Goal: Information Seeking & Learning: Learn about a topic

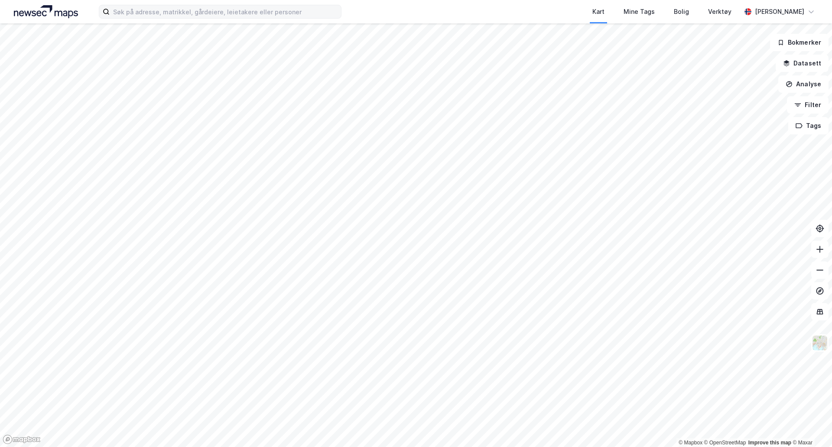
click at [239, 18] on label at bounding box center [220, 12] width 243 height 14
click at [239, 18] on input at bounding box center [225, 11] width 231 height 13
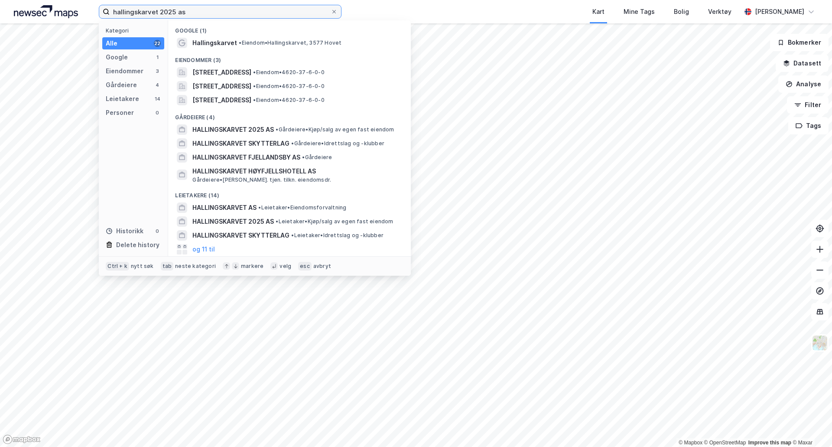
type input "hallingskarvet 2025 as"
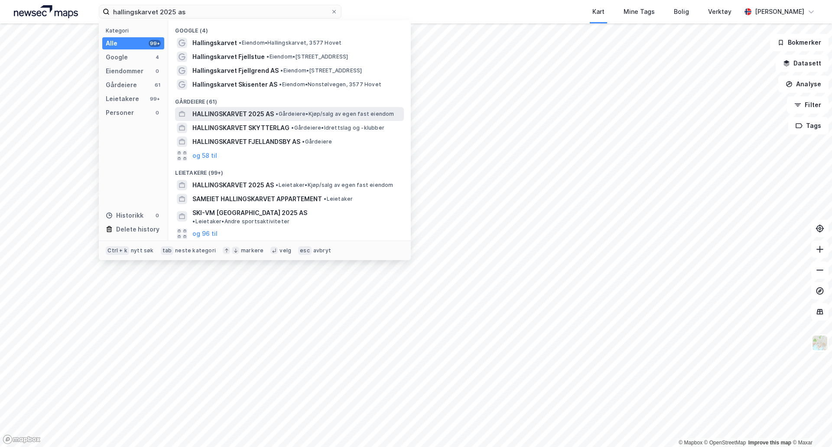
click at [270, 112] on span "HALLINGSKARVET 2025 AS" at bounding box center [232, 114] width 81 height 10
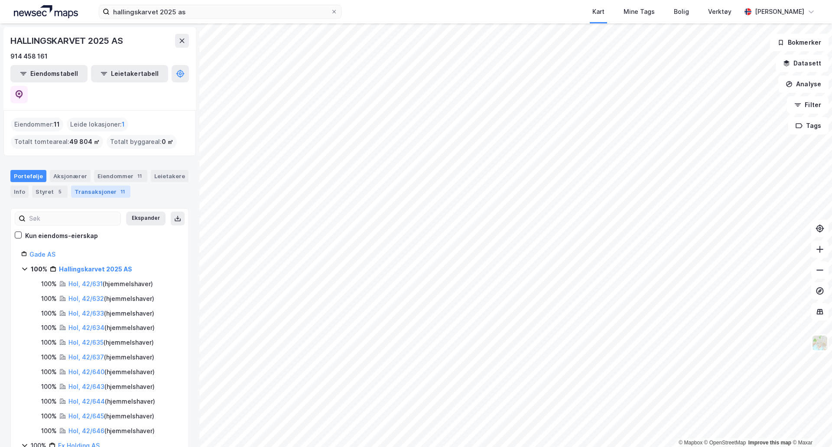
drag, startPoint x: 78, startPoint y: 176, endPoint x: 81, endPoint y: 172, distance: 5.2
click at [78, 185] on div "Transaksjoner 11" at bounding box center [100, 191] width 59 height 12
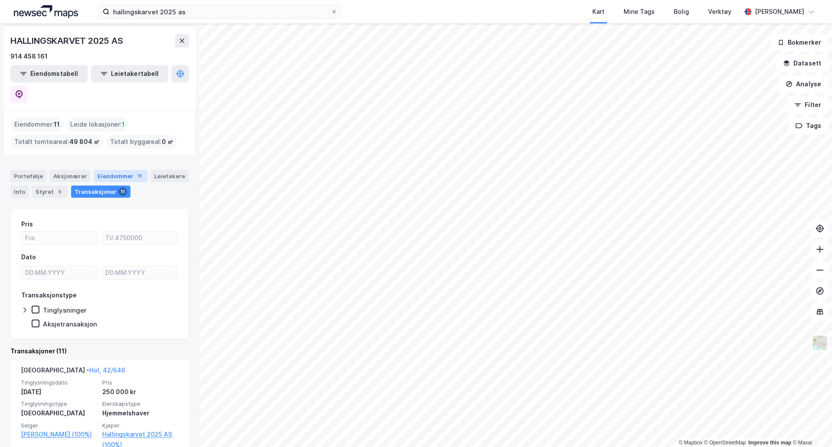
drag, startPoint x: 88, startPoint y: 155, endPoint x: 96, endPoint y: 156, distance: 7.4
click at [94, 170] on div "Portefølje Aksjonærer Eiendommer 11 Leietakere Info Styret 5 Transaksjoner 11" at bounding box center [99, 184] width 178 height 28
click at [96, 170] on div "Eiendommer 11" at bounding box center [120, 176] width 53 height 12
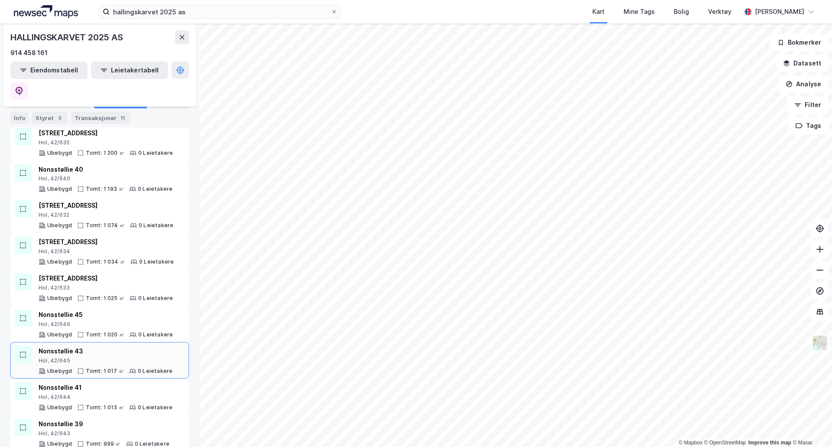
scroll to position [165, 0]
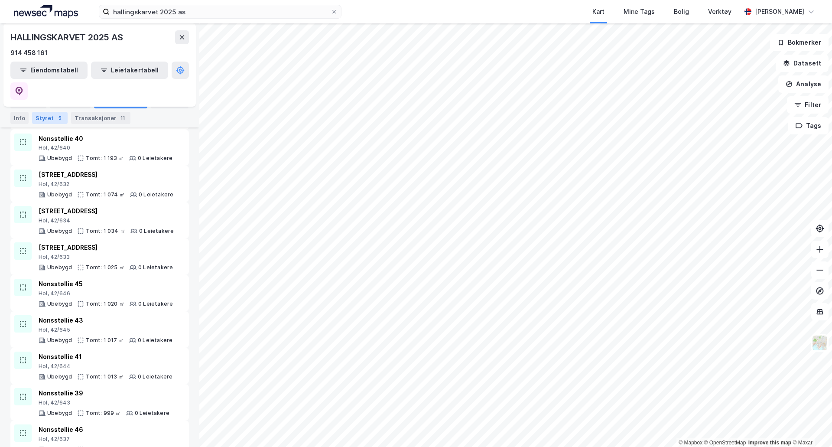
click at [58, 119] on div "5" at bounding box center [59, 117] width 9 height 9
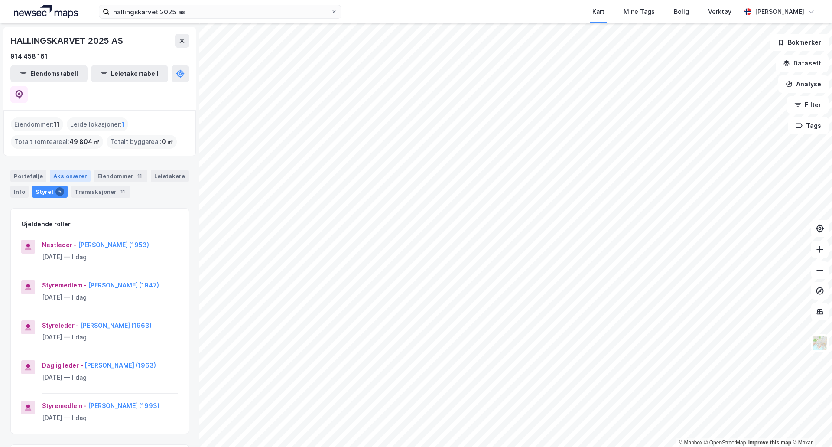
click at [59, 170] on div "Aksjonærer" at bounding box center [70, 176] width 41 height 12
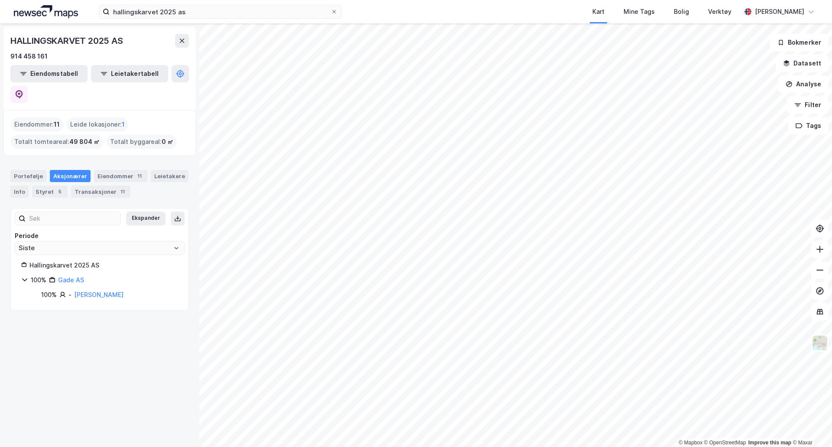
click at [28, 173] on div "Portefølje Aksjonærer Eiendommer 11 Leietakere Info Styret 5 Transaksjoner 11" at bounding box center [99, 184] width 178 height 28
click at [110, 170] on div "Eiendommer 11" at bounding box center [120, 176] width 53 height 12
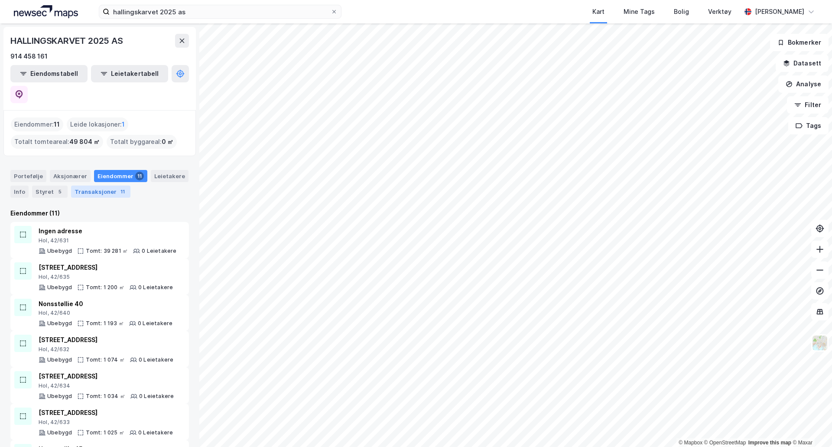
click at [95, 185] on div "Transaksjoner 11" at bounding box center [100, 191] width 59 height 12
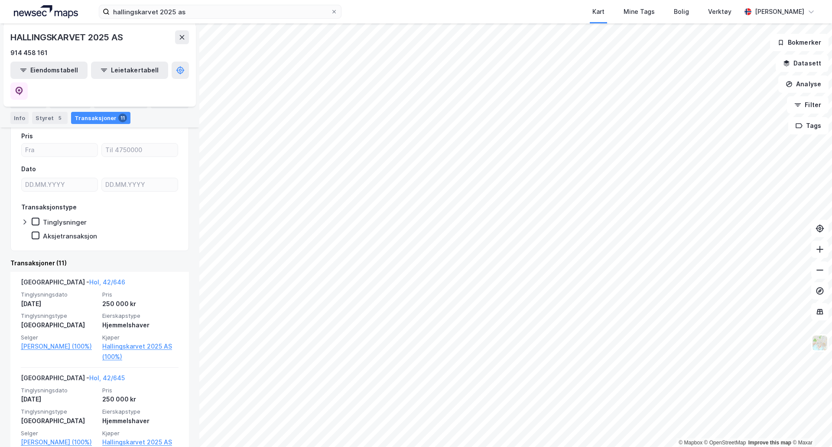
scroll to position [72, 0]
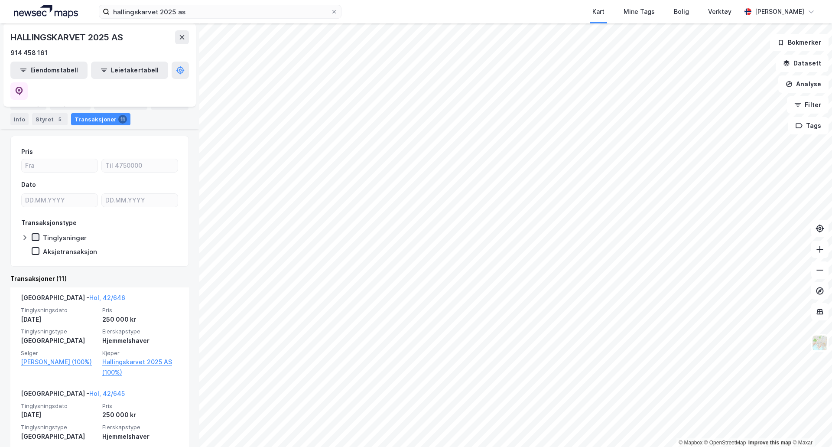
click at [39, 233] on div at bounding box center [36, 237] width 8 height 8
click at [38, 248] on icon at bounding box center [35, 251] width 6 height 6
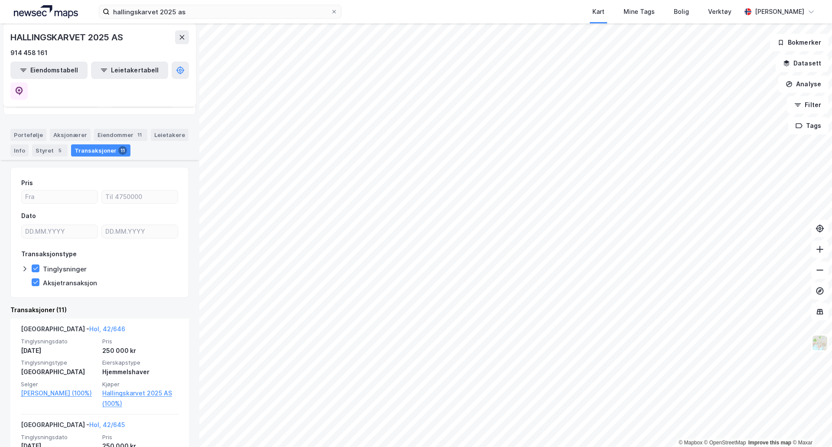
scroll to position [0, 0]
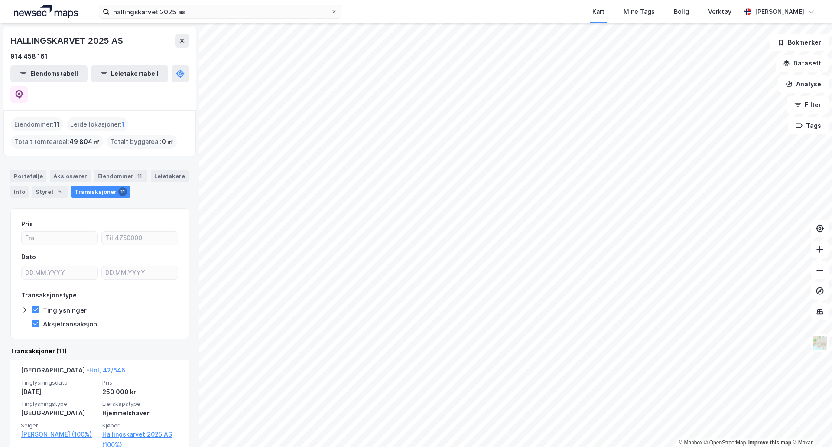
click at [130, 295] on div "Transaksjonstype Tinglysninger Aksjetransaksjon" at bounding box center [99, 309] width 157 height 38
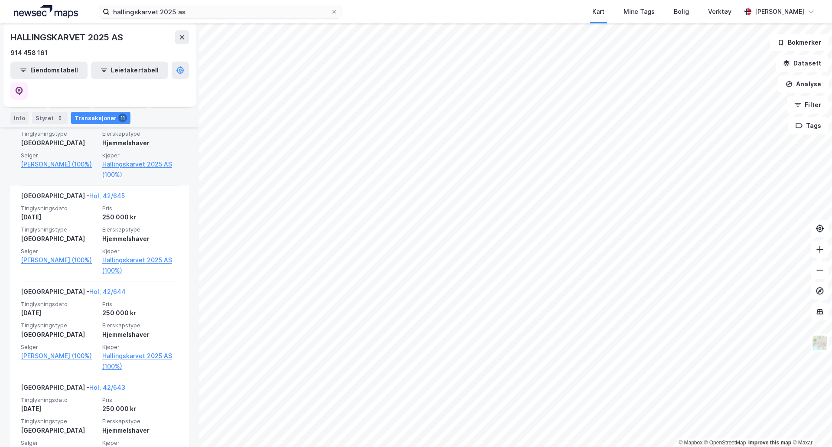
scroll to position [144, 0]
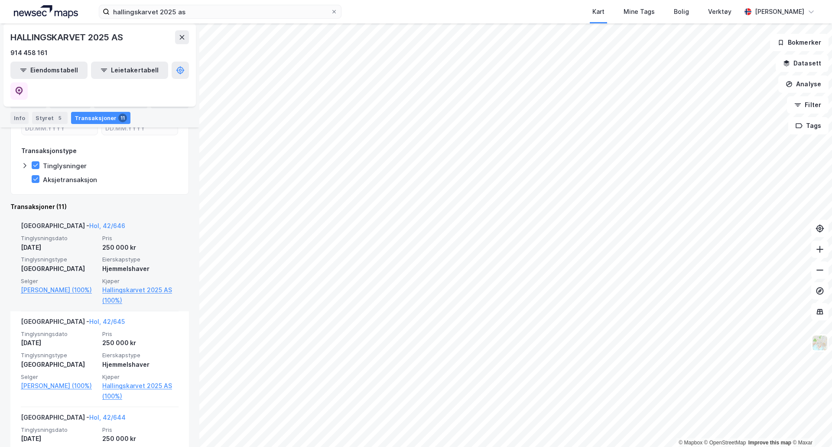
click at [104, 256] on span "Eierskapstype" at bounding box center [140, 259] width 76 height 7
click at [88, 234] on span "Tinglysningsdato" at bounding box center [59, 237] width 76 height 7
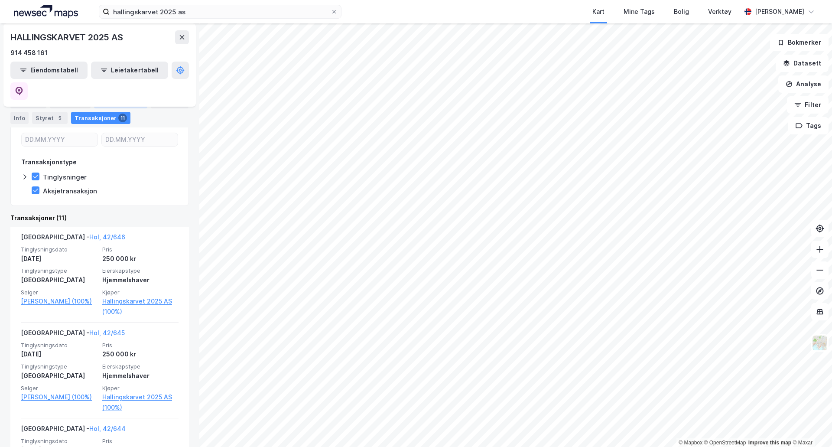
scroll to position [16, 0]
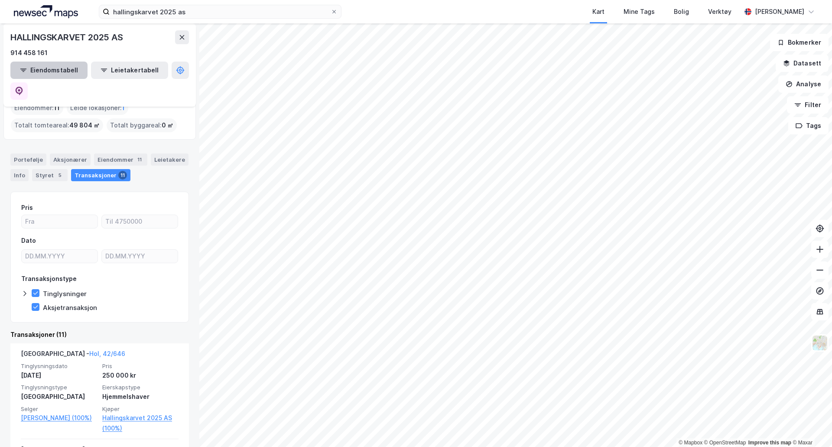
click at [43, 71] on button "Eiendomstabell" at bounding box center [48, 70] width 77 height 17
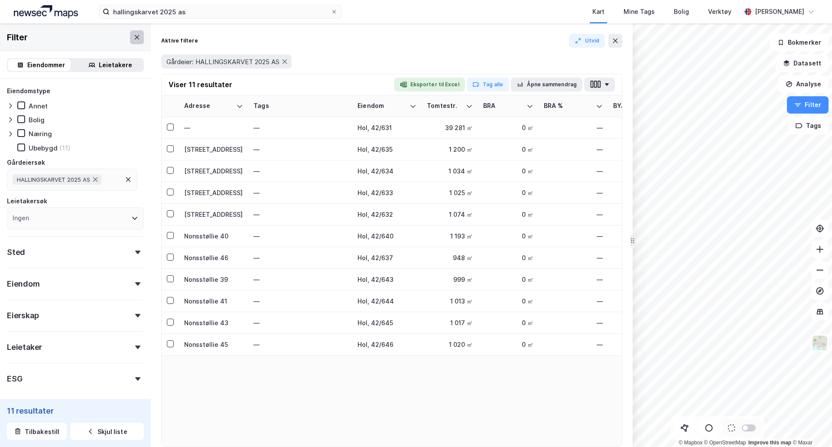
click at [133, 36] on icon at bounding box center [136, 37] width 7 height 7
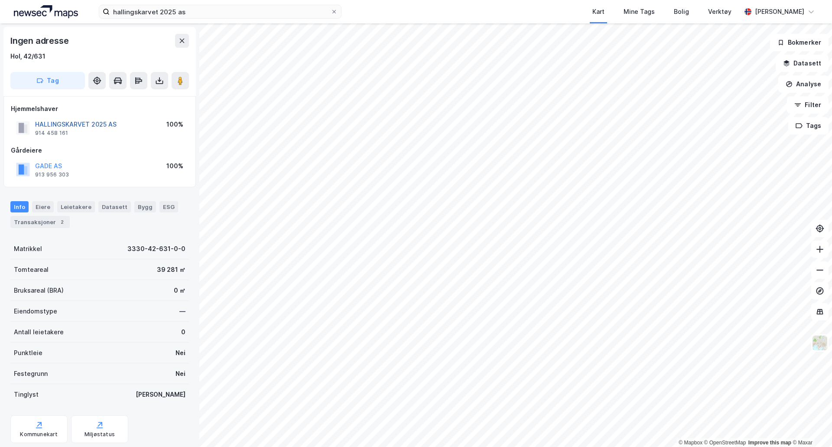
click at [0, 0] on button "HALLINGSKARVET 2025 AS" at bounding box center [0, 0] width 0 height 0
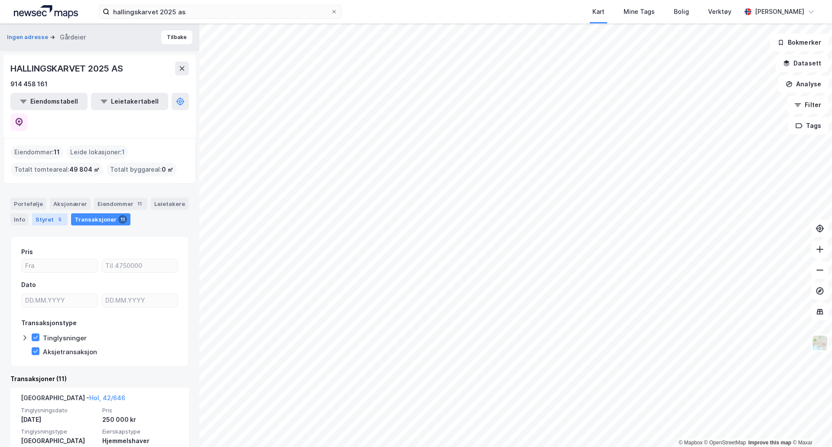
click at [62, 213] on div "Styret 5" at bounding box center [50, 219] width 36 height 12
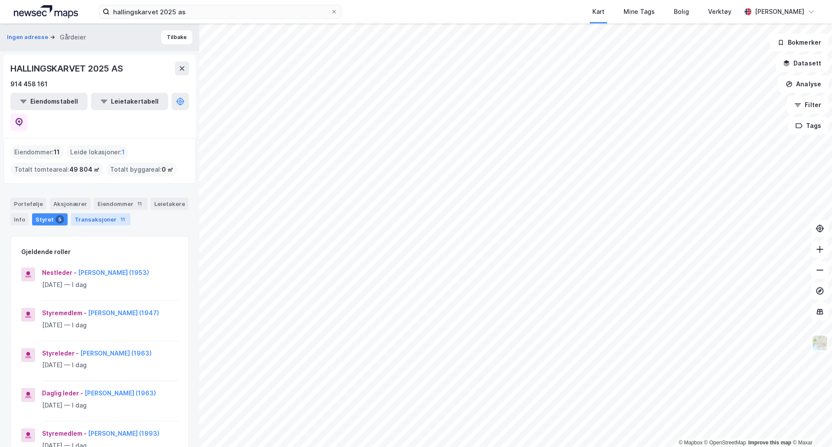
click at [99, 213] on div "Transaksjoner 11" at bounding box center [100, 219] width 59 height 12
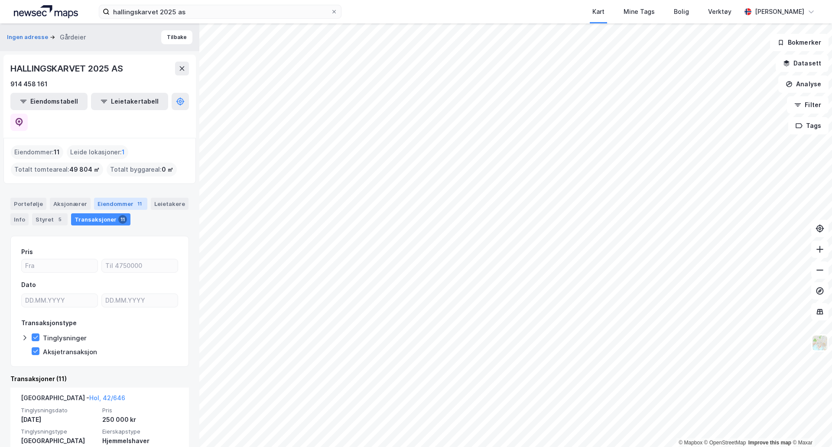
click at [107, 197] on div "Eiendommer 11" at bounding box center [120, 203] width 53 height 12
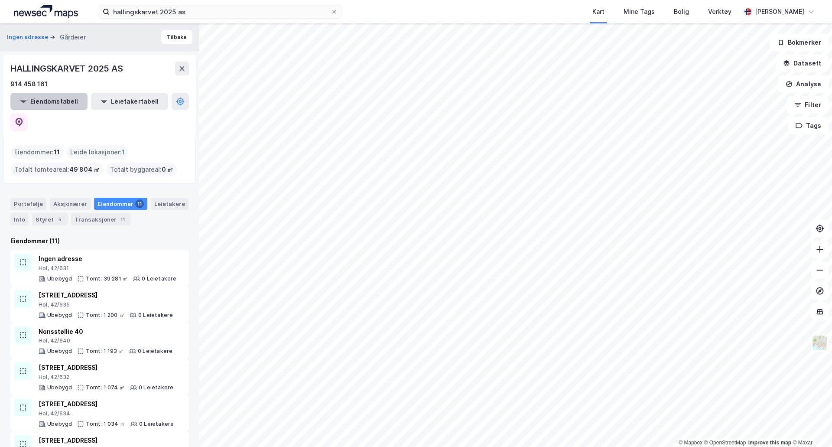
click at [36, 97] on button "Eiendomstabell" at bounding box center [48, 101] width 77 height 17
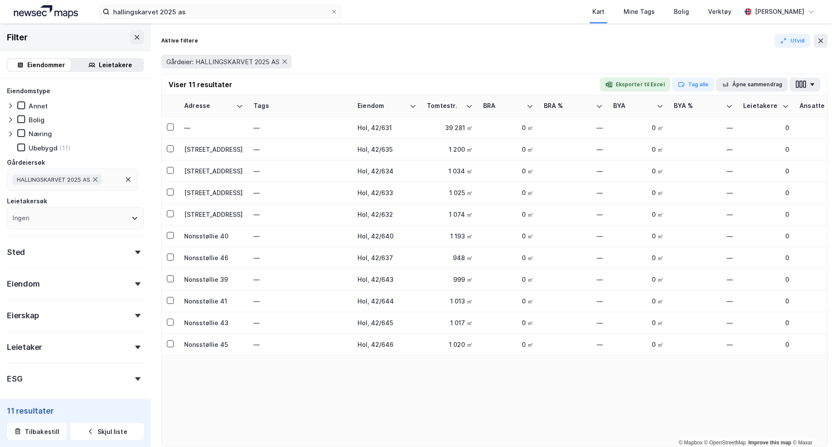
drag, startPoint x: 631, startPoint y: 347, endPoint x: 827, endPoint y: 351, distance: 196.7
click at [831, 350] on html "hallingskarvet 2025 as Kart Mine Tags Bolig Verktøy [PERSON_NAME] © Mapbox © Op…" at bounding box center [416, 223] width 832 height 447
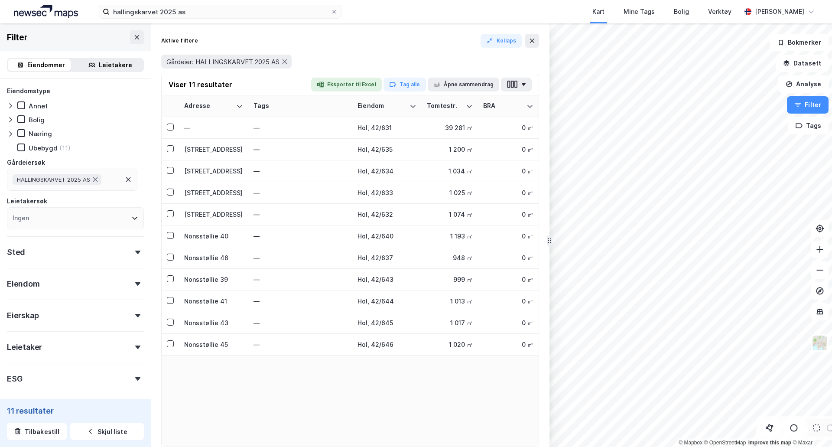
drag, startPoint x: 831, startPoint y: 239, endPoint x: 548, endPoint y: 231, distance: 282.5
click at [524, 86] on button "button" at bounding box center [516, 85] width 31 height 14
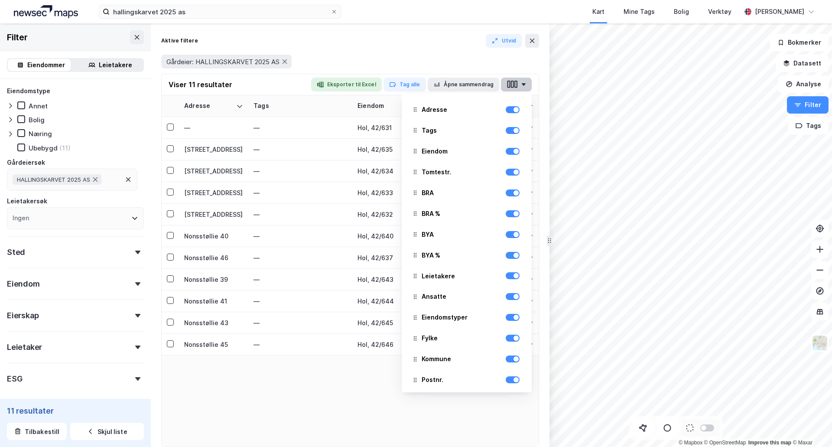
click at [524, 86] on button "button" at bounding box center [516, 85] width 31 height 14
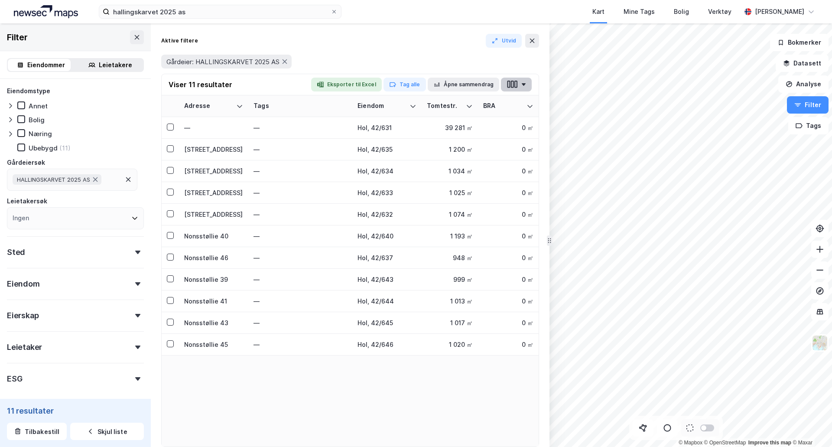
click at [526, 88] on button "button" at bounding box center [516, 85] width 31 height 14
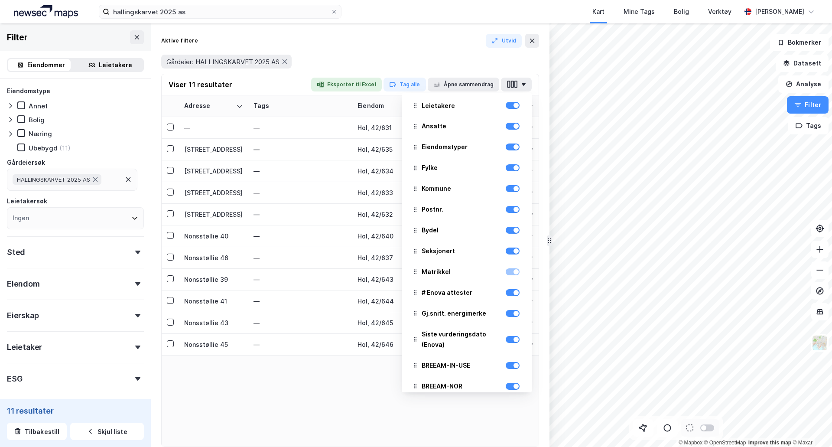
scroll to position [26, 0]
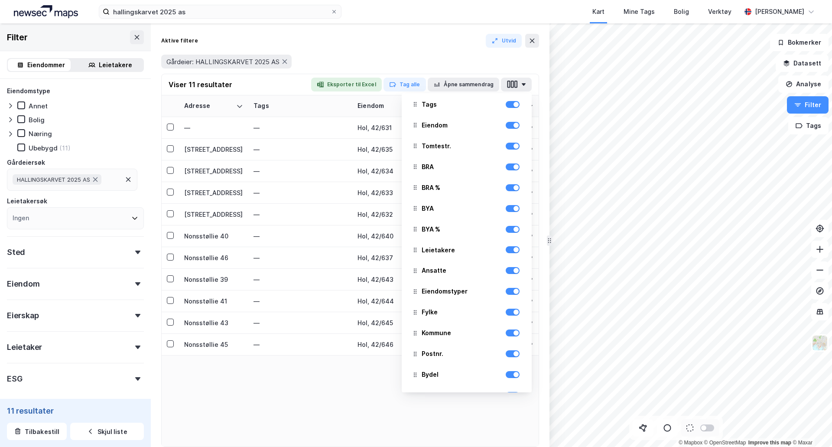
click at [506, 108] on div at bounding box center [512, 104] width 14 height 10
click at [513, 106] on div at bounding box center [515, 104] width 5 height 5
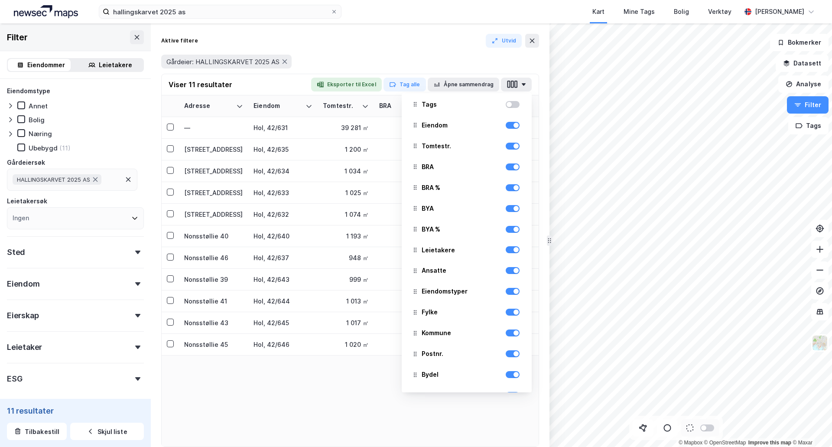
click at [507, 104] on div at bounding box center [512, 104] width 14 height 7
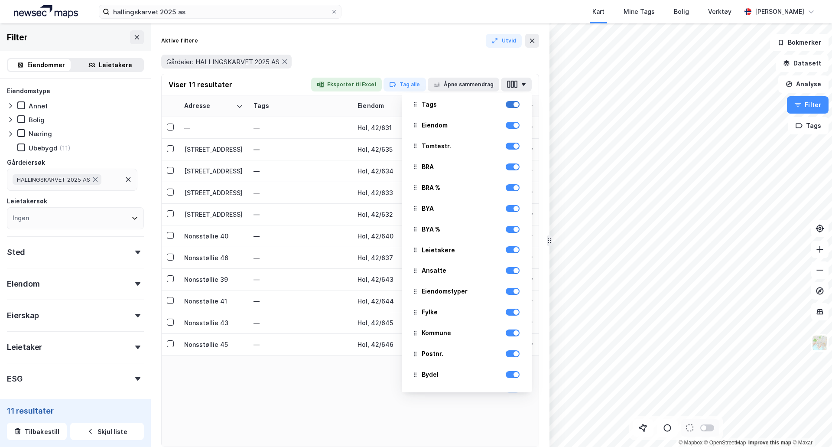
click at [513, 104] on div at bounding box center [515, 104] width 5 height 5
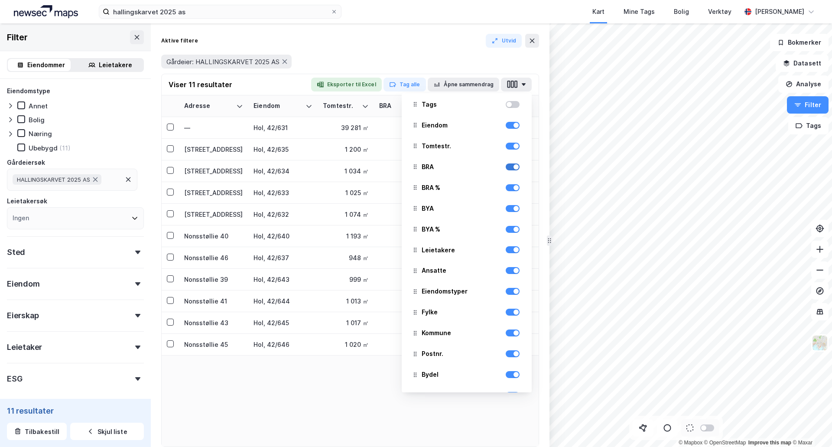
click at [507, 169] on div at bounding box center [512, 166] width 14 height 7
click at [513, 187] on div at bounding box center [515, 187] width 5 height 5
click at [508, 211] on div at bounding box center [512, 208] width 14 height 7
click at [505, 231] on div at bounding box center [512, 229] width 14 height 7
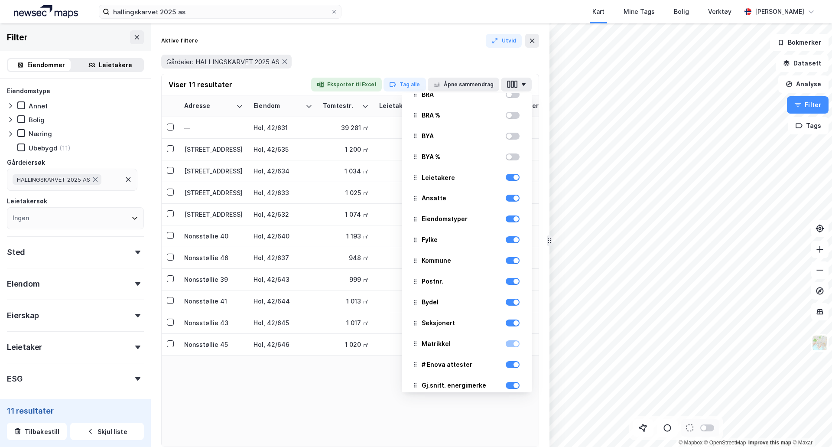
drag, startPoint x: 502, startPoint y: 177, endPoint x: 505, endPoint y: 186, distance: 9.5
click at [505, 178] on div at bounding box center [512, 177] width 14 height 7
click at [513, 200] on div at bounding box center [515, 197] width 5 height 5
click at [508, 221] on div at bounding box center [512, 218] width 14 height 7
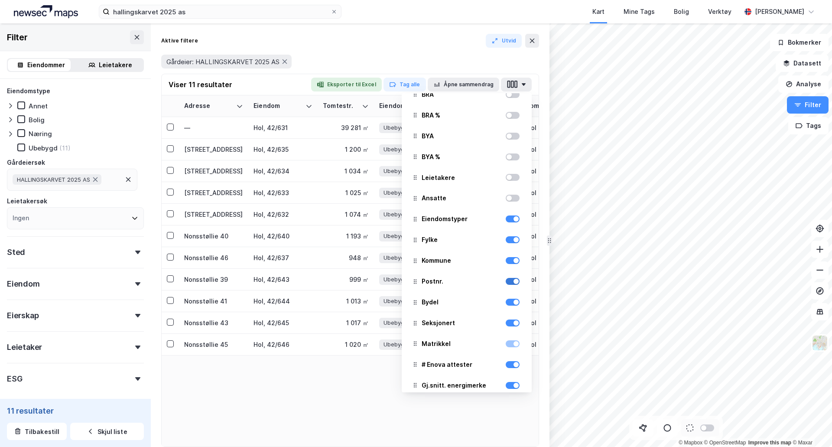
scroll to position [170, 0]
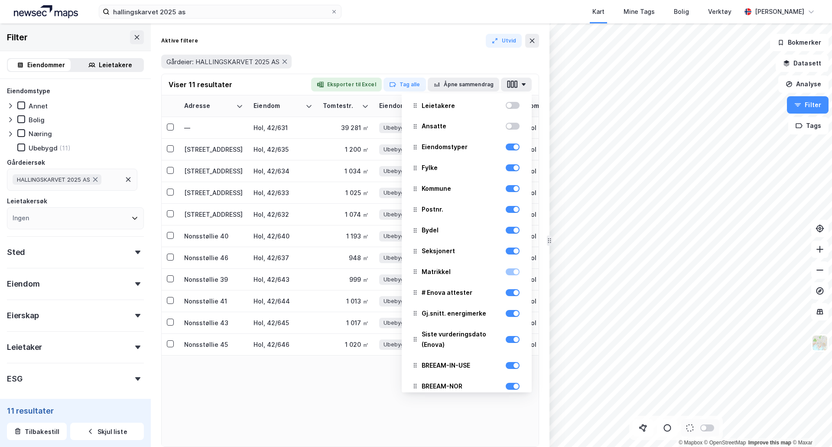
click at [506, 276] on div at bounding box center [512, 271] width 14 height 10
click at [513, 272] on div at bounding box center [515, 271] width 5 height 5
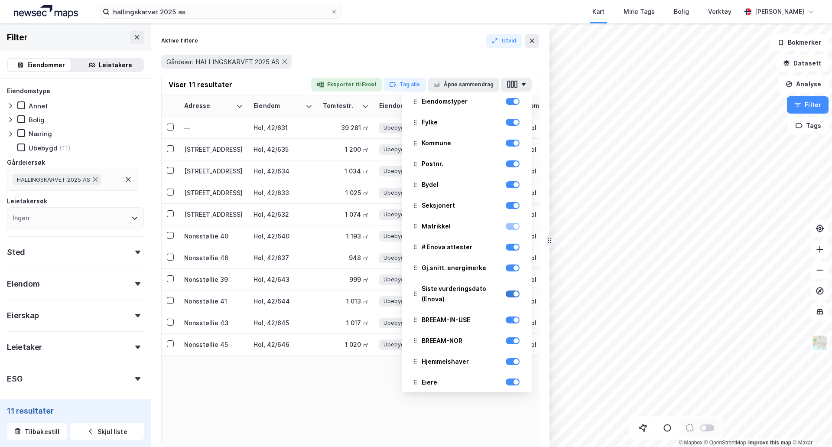
scroll to position [243, 0]
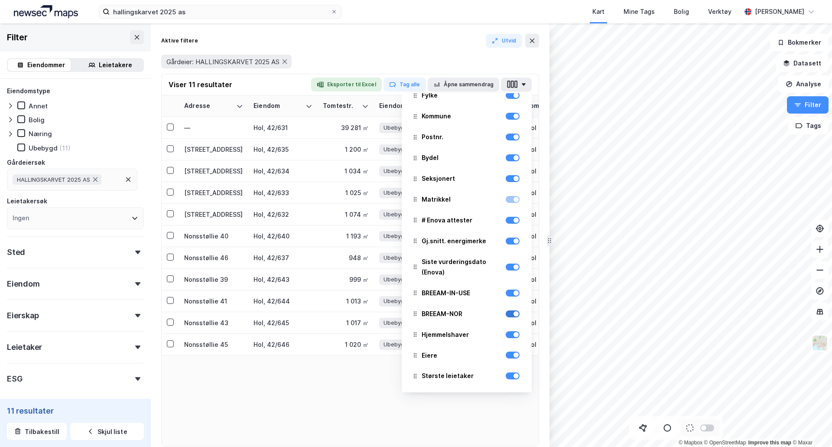
click at [513, 313] on div at bounding box center [515, 313] width 5 height 5
click at [508, 296] on div at bounding box center [512, 292] width 14 height 7
click at [513, 334] on div at bounding box center [515, 334] width 5 height 5
click at [505, 337] on div at bounding box center [512, 334] width 14 height 7
click at [506, 357] on div at bounding box center [512, 354] width 14 height 7
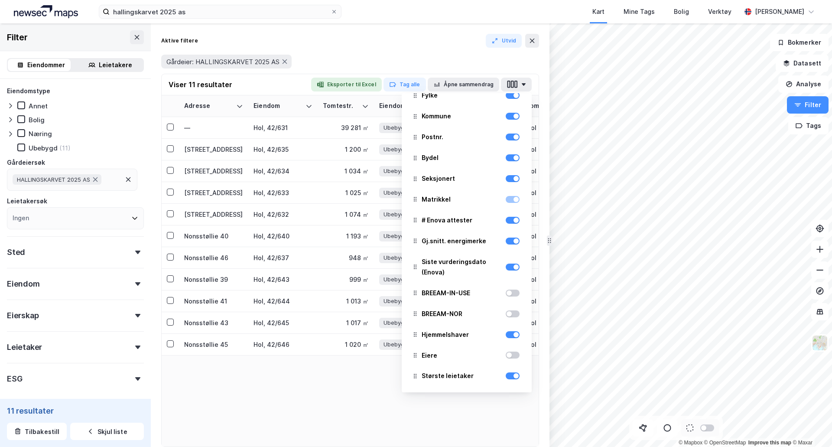
click at [506, 356] on div at bounding box center [508, 354] width 5 height 5
click at [513, 376] on div at bounding box center [515, 375] width 5 height 5
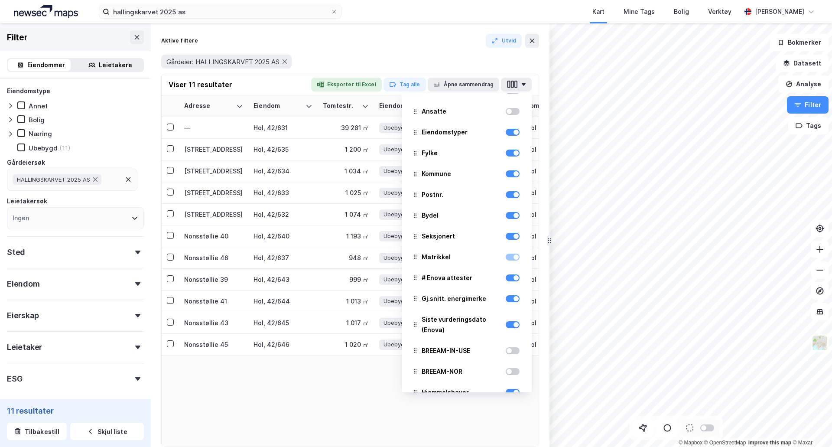
scroll to position [170, 0]
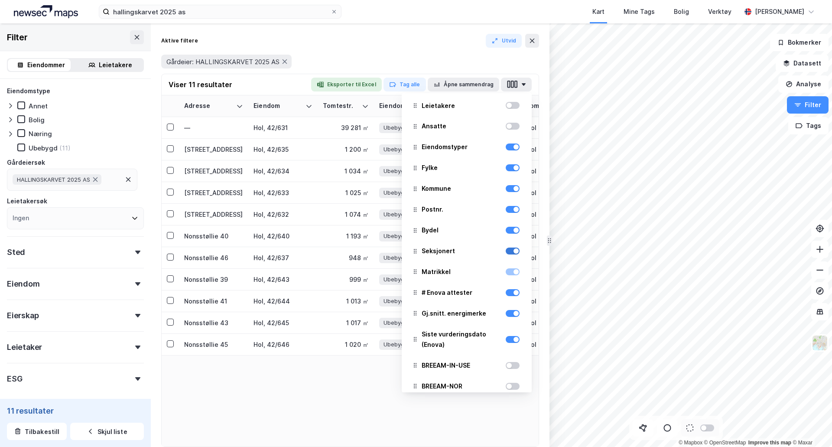
click at [507, 248] on div at bounding box center [512, 250] width 14 height 7
click at [508, 233] on div at bounding box center [512, 230] width 14 height 7
click at [507, 206] on div at bounding box center [512, 209] width 14 height 7
click at [369, 388] on div "Adresse Eiendom Tomtestr. Eiendomstyper Fylke Kommune Postnr. Matrikkel # Enova…" at bounding box center [350, 270] width 377 height 351
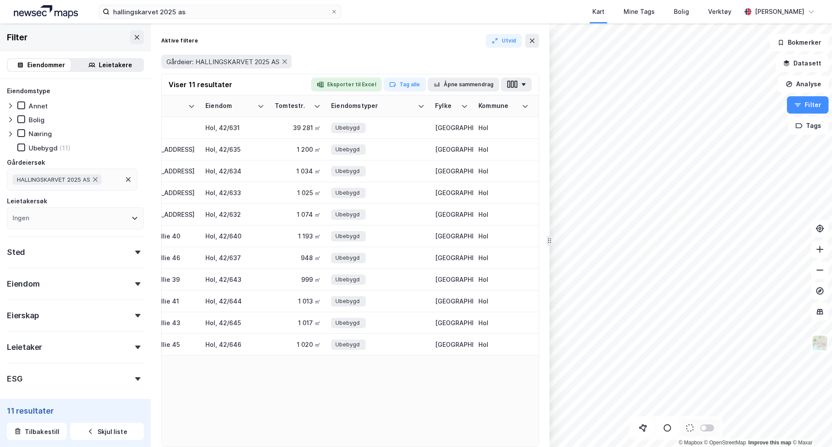
scroll to position [0, 0]
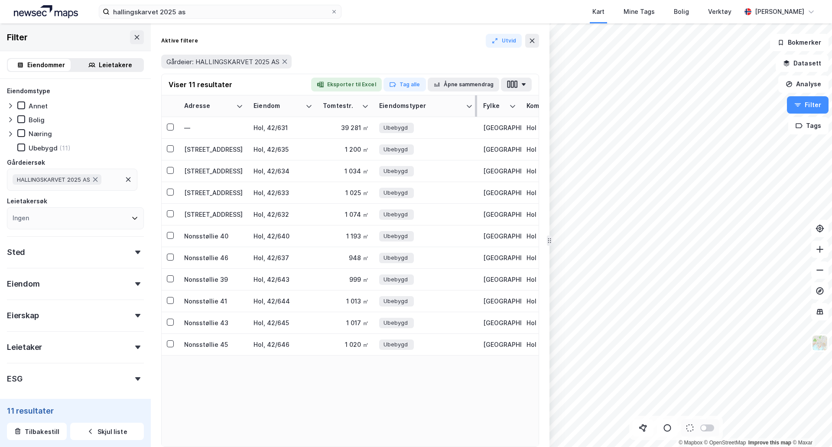
drag, startPoint x: 465, startPoint y: 104, endPoint x: 417, endPoint y: 106, distance: 48.1
click at [417, 106] on div "Eiendomstyper" at bounding box center [426, 106] width 94 height 8
click at [521, 83] on button "button" at bounding box center [516, 85] width 31 height 14
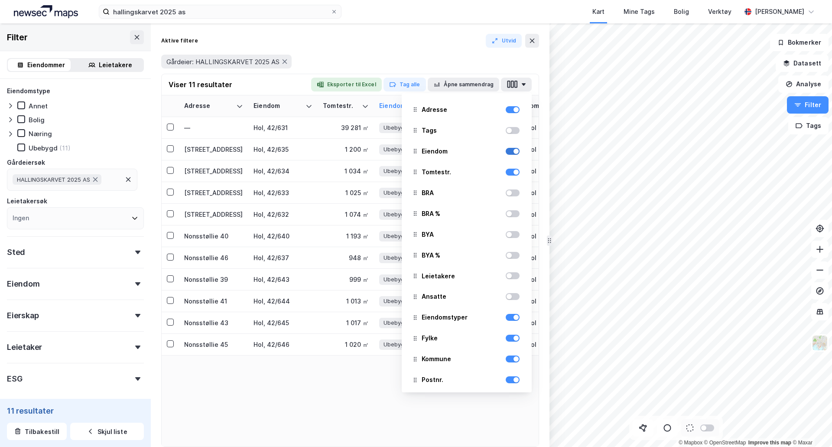
click at [513, 152] on div at bounding box center [515, 151] width 5 height 5
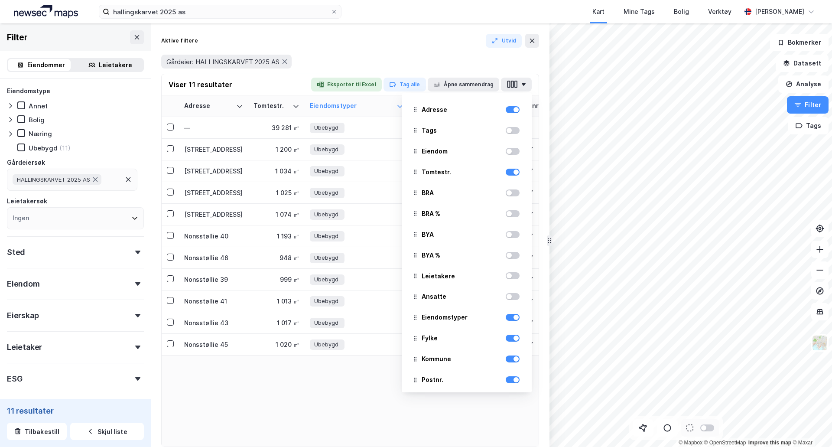
click at [508, 152] on div at bounding box center [512, 151] width 14 height 7
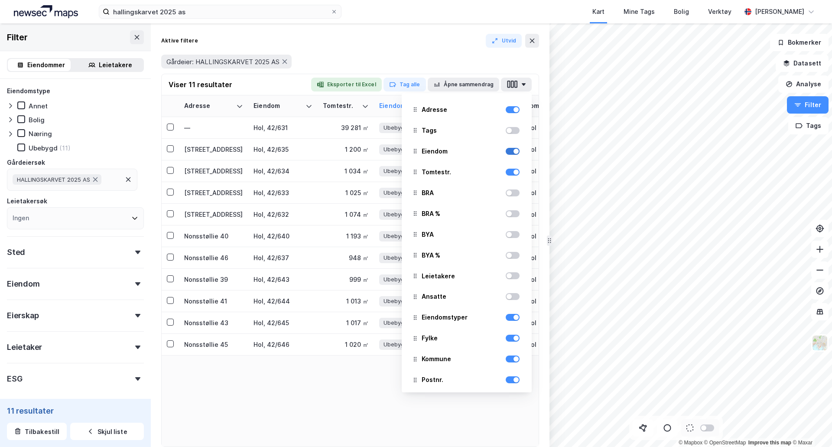
click at [505, 154] on div at bounding box center [512, 151] width 14 height 7
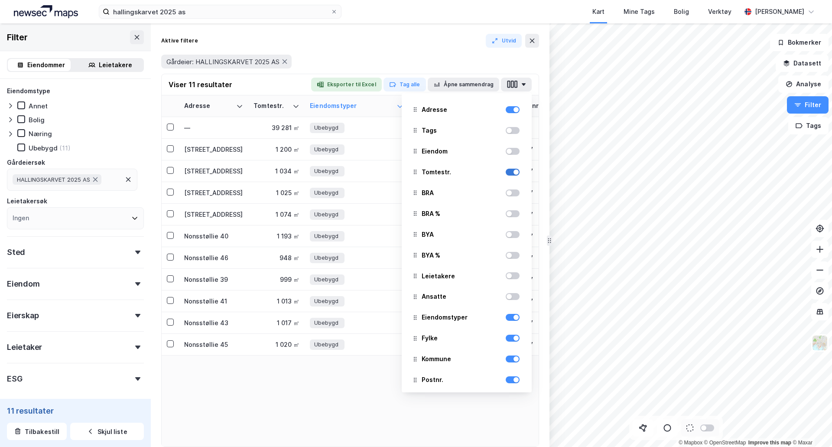
click at [506, 168] on div at bounding box center [512, 171] width 14 height 7
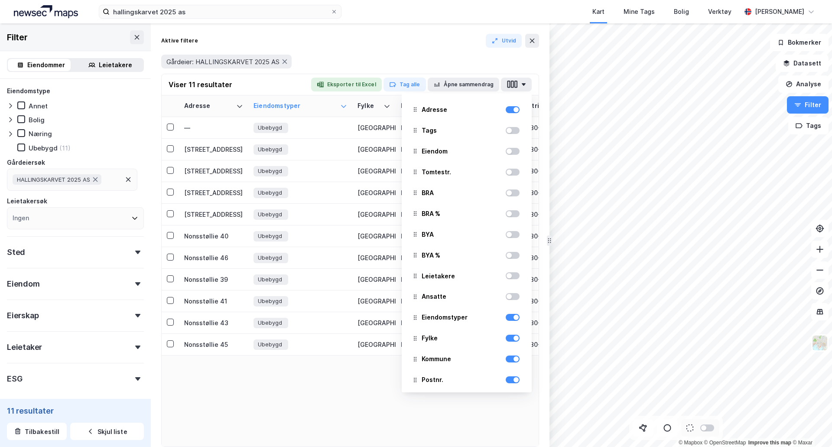
click at [506, 168] on div at bounding box center [512, 171] width 14 height 7
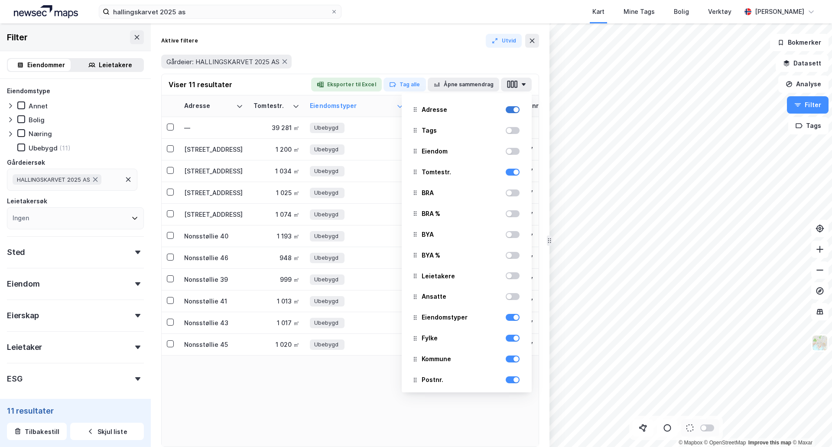
click at [509, 113] on div at bounding box center [512, 109] width 14 height 7
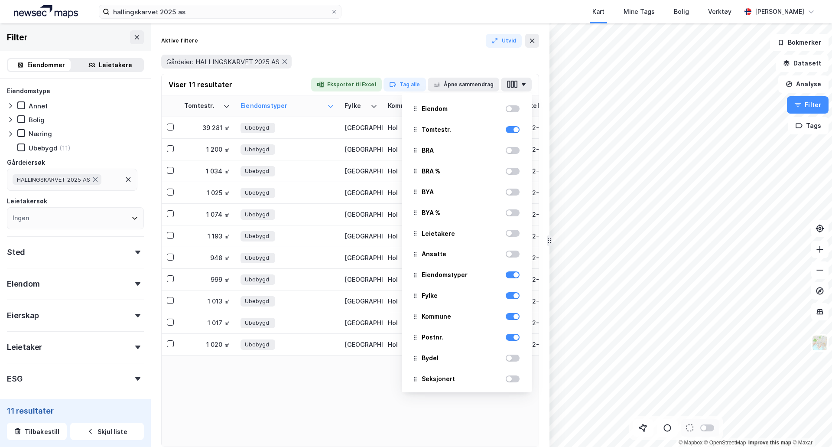
scroll to position [72, 0]
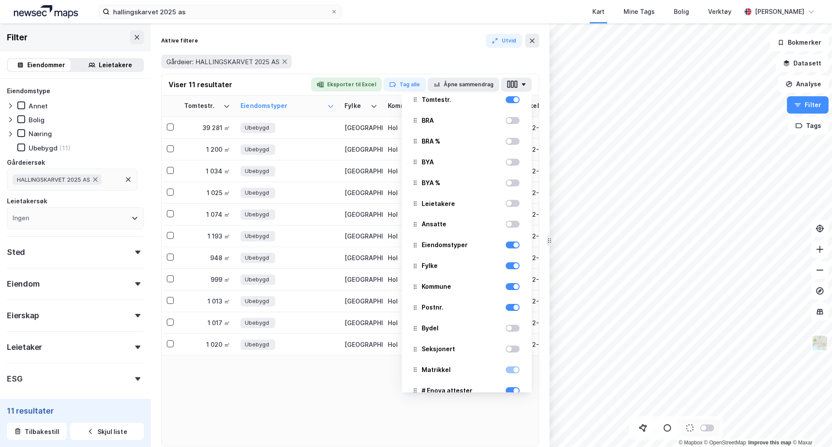
click at [335, 395] on div "Tomtestr. Eiendomstyper Fylke Kommune Postnr. Matrikkel # Enova attester Gj.sni…" at bounding box center [350, 270] width 377 height 351
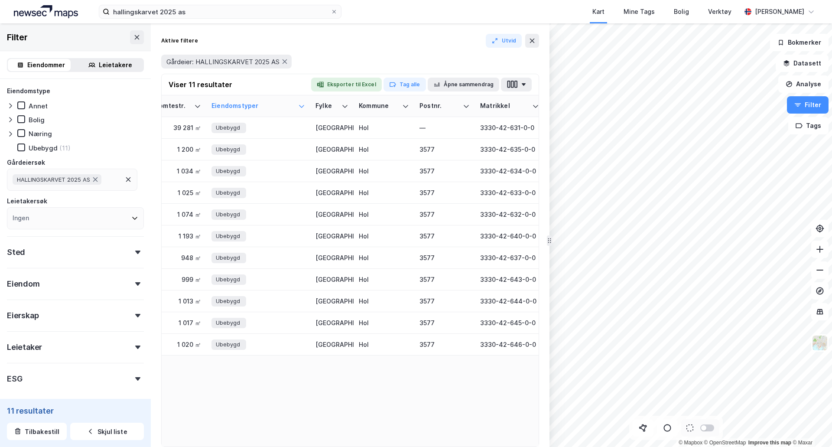
scroll to position [0, 0]
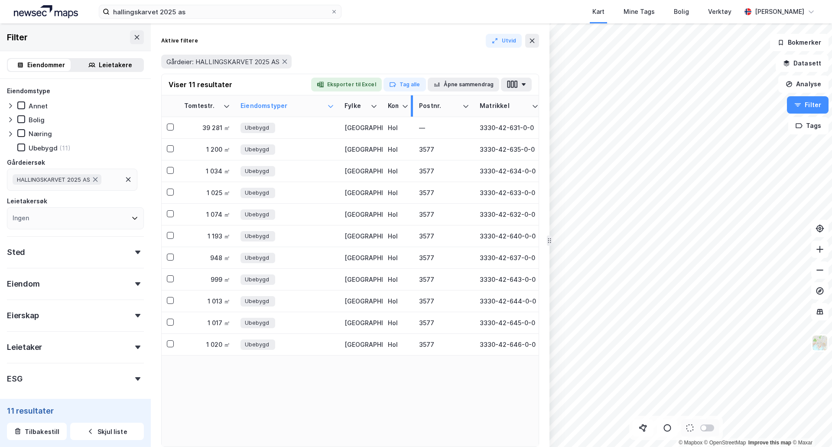
drag, startPoint x: 440, startPoint y: 100, endPoint x: 411, endPoint y: 101, distance: 29.5
click at [411, 101] on div at bounding box center [412, 105] width 2 height 21
click at [335, 108] on th "Eiendomstyper" at bounding box center [287, 106] width 104 height 22
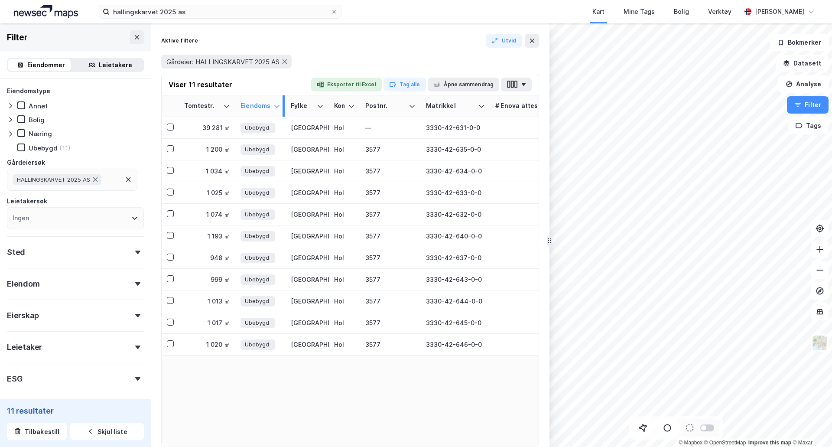
drag, startPoint x: 337, startPoint y: 108, endPoint x: 283, endPoint y: 108, distance: 54.6
click at [283, 108] on div at bounding box center [283, 105] width 2 height 21
click at [521, 83] on button "button" at bounding box center [516, 85] width 31 height 14
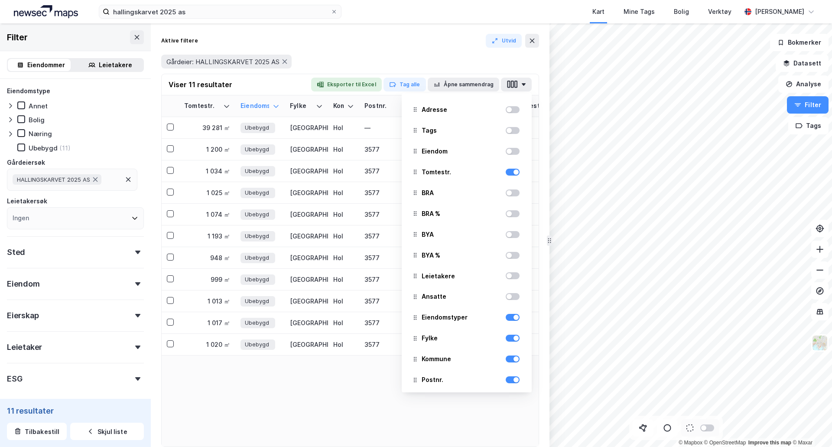
click at [506, 153] on div at bounding box center [512, 151] width 14 height 7
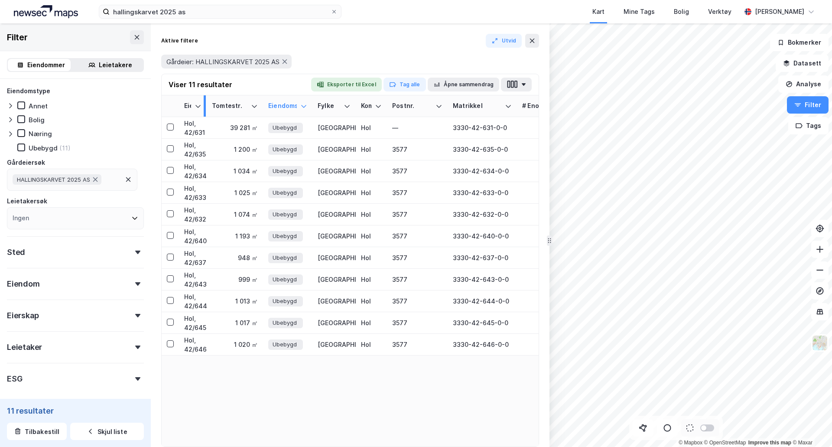
drag, startPoint x: 246, startPoint y: 108, endPoint x: 205, endPoint y: 103, distance: 42.0
click at [205, 103] on div at bounding box center [205, 105] width 2 height 21
click at [224, 129] on div "39 281 ㎡" at bounding box center [235, 127] width 46 height 9
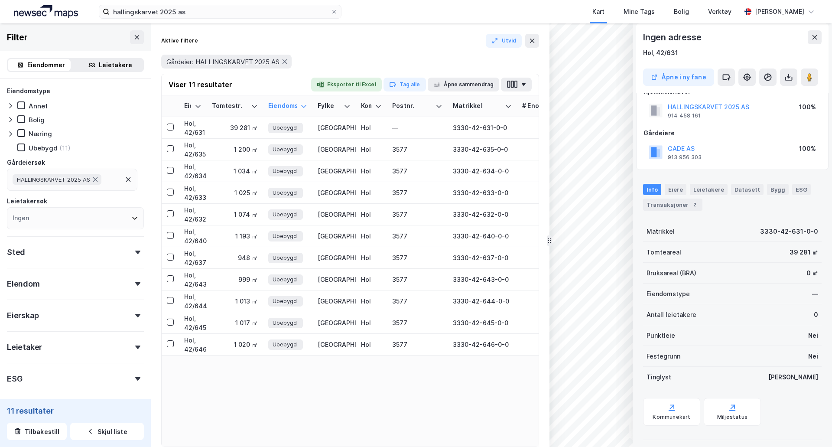
scroll to position [24, 0]
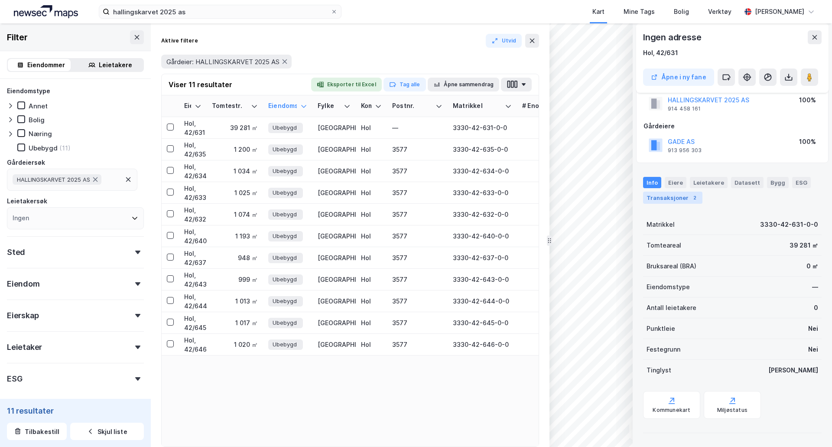
click at [681, 203] on div "Transaksjoner 2" at bounding box center [672, 197] width 59 height 12
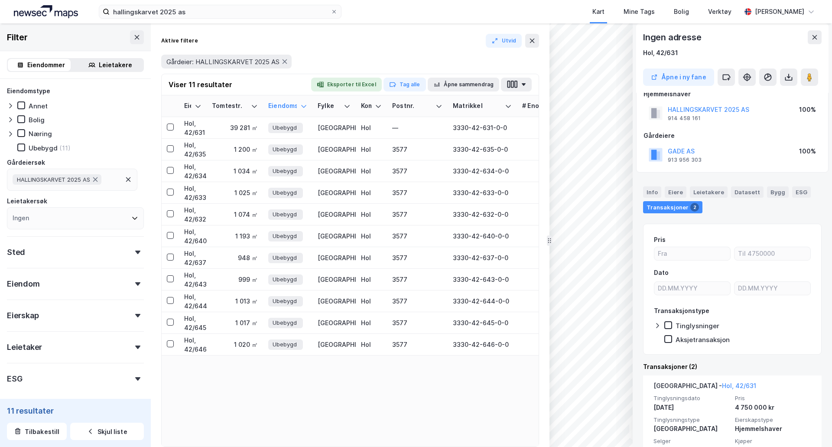
scroll to position [0, 0]
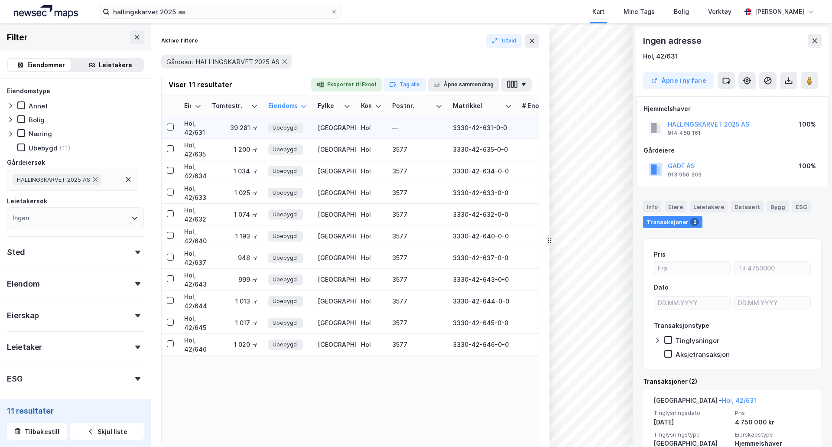
click at [342, 128] on div "[GEOGRAPHIC_DATA]" at bounding box center [333, 127] width 33 height 9
click at [172, 128] on icon at bounding box center [170, 127] width 6 height 6
click at [170, 154] on td at bounding box center [170, 150] width 17 height 22
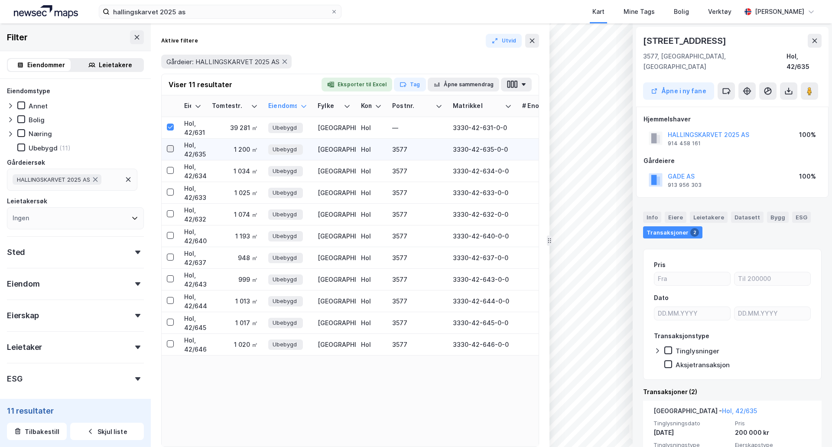
click at [171, 149] on icon at bounding box center [170, 149] width 6 height 6
click at [172, 171] on icon at bounding box center [170, 170] width 6 height 6
click at [172, 191] on icon at bounding box center [170, 192] width 6 height 6
click at [171, 215] on icon at bounding box center [170, 213] width 6 height 6
click at [166, 235] on td at bounding box center [170, 236] width 17 height 22
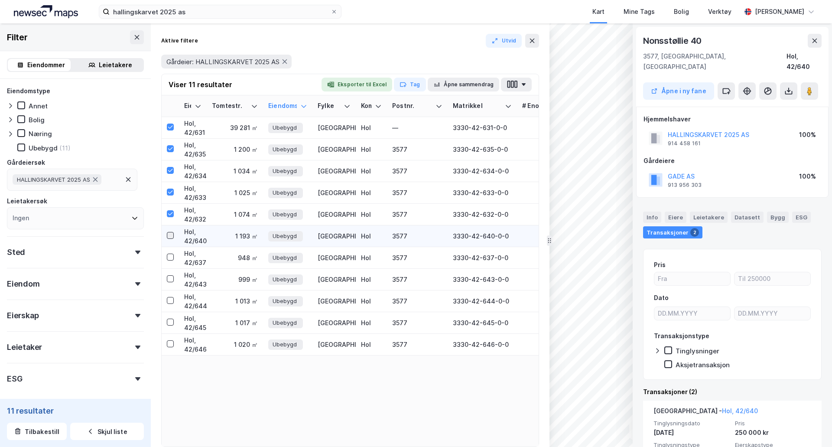
click at [170, 234] on icon at bounding box center [170, 235] width 6 height 6
click at [170, 258] on icon at bounding box center [170, 256] width 5 height 3
click at [171, 278] on icon at bounding box center [170, 278] width 6 height 6
click at [171, 299] on icon at bounding box center [170, 300] width 6 height 6
click at [171, 320] on icon at bounding box center [170, 322] width 6 height 6
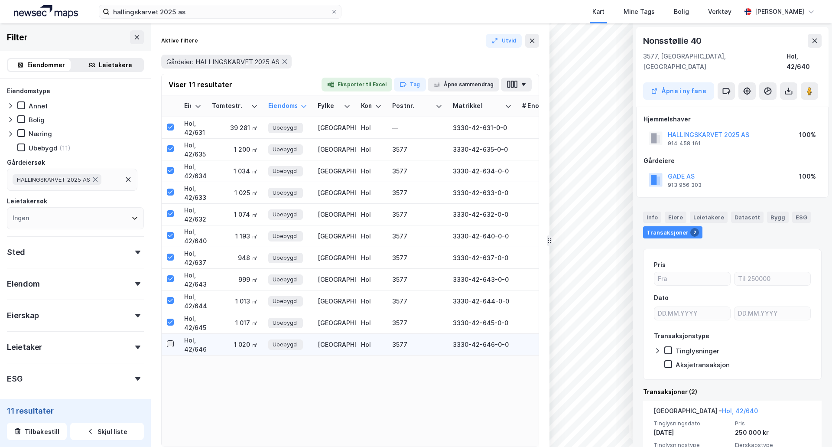
click at [170, 343] on icon at bounding box center [170, 343] width 6 height 6
click at [519, 78] on button "button" at bounding box center [516, 85] width 31 height 14
click at [469, 86] on button "Åpne sammendrag" at bounding box center [463, 85] width 72 height 14
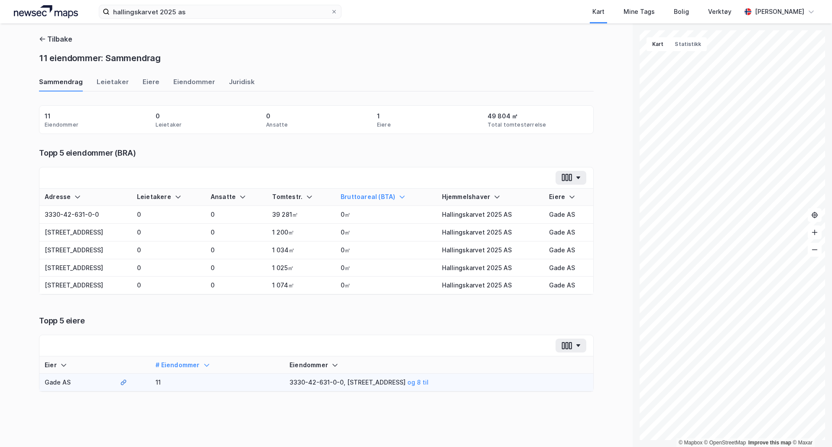
click at [166, 387] on td "11" at bounding box center [217, 382] width 134 height 18
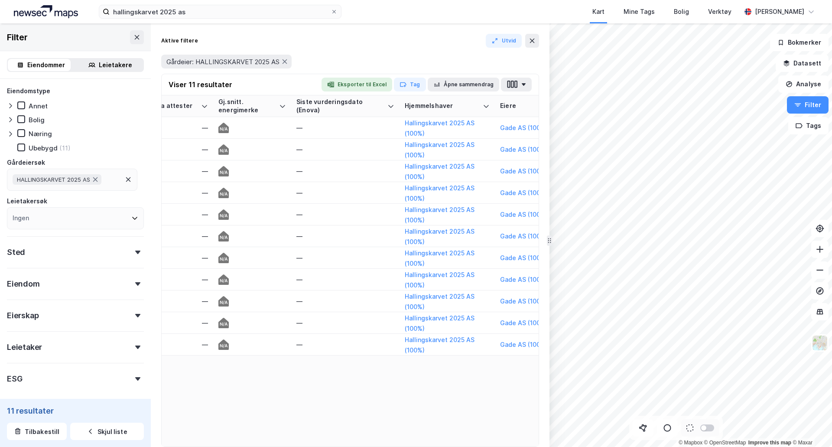
scroll to position [0, 488]
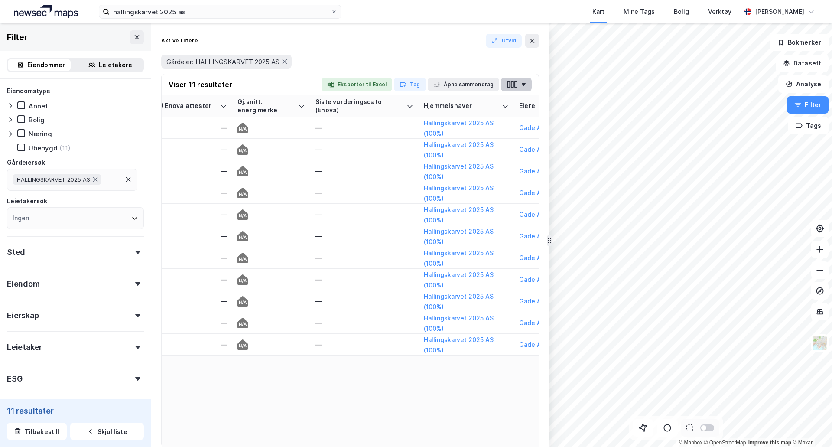
click at [520, 90] on button "button" at bounding box center [516, 85] width 31 height 14
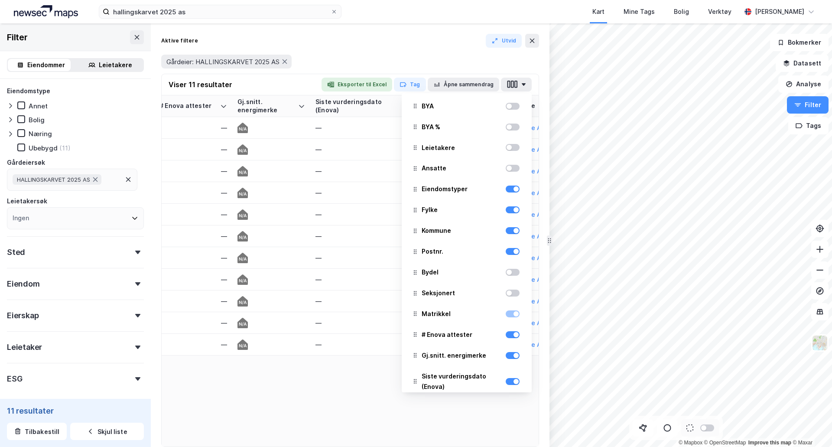
scroll to position [144, 0]
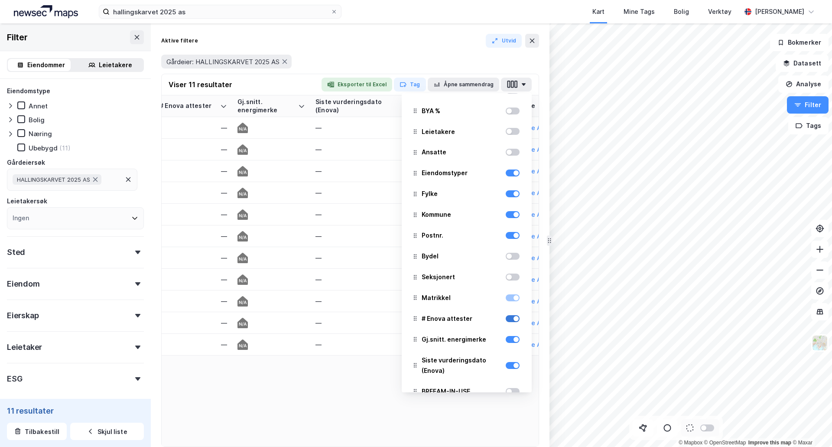
click at [506, 323] on div at bounding box center [512, 318] width 14 height 10
click at [505, 318] on div at bounding box center [512, 318] width 14 height 7
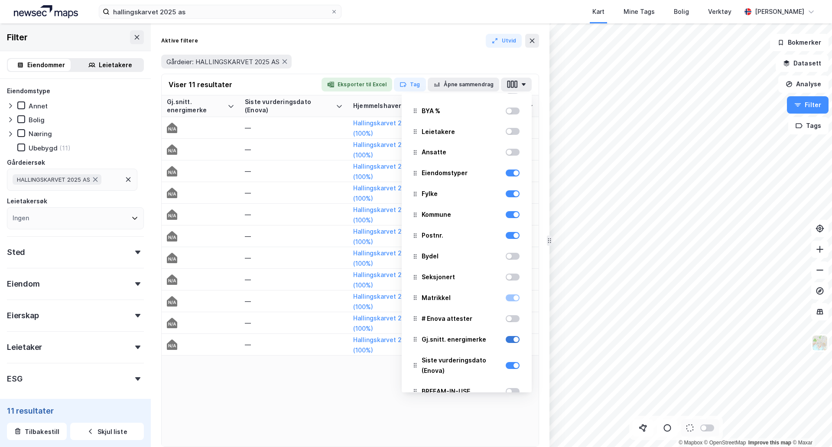
scroll to position [0, 481]
click at [511, 344] on div at bounding box center [512, 339] width 14 height 10
click at [513, 339] on div at bounding box center [515, 339] width 5 height 5
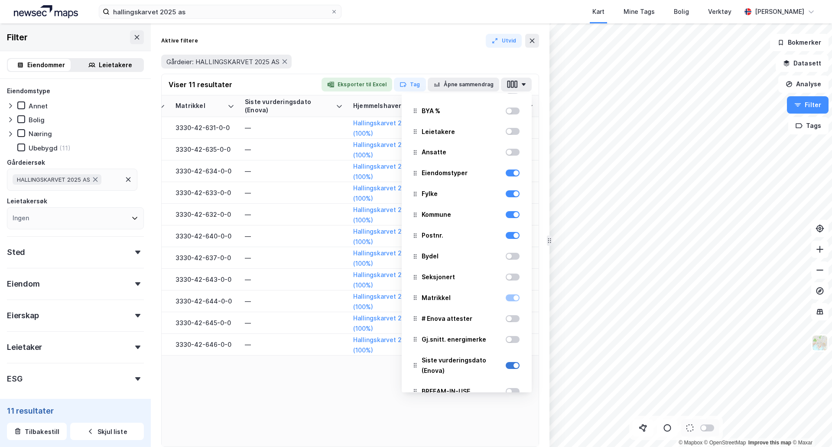
click at [506, 366] on div at bounding box center [512, 365] width 14 height 7
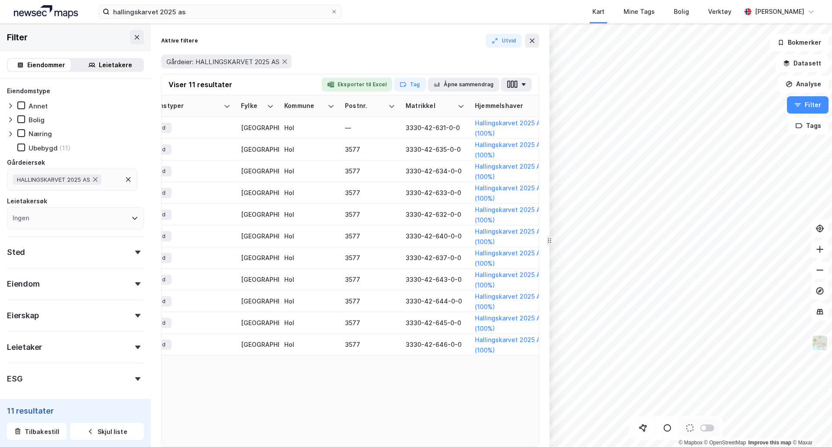
scroll to position [0, 174]
click at [522, 82] on button "button" at bounding box center [516, 85] width 31 height 14
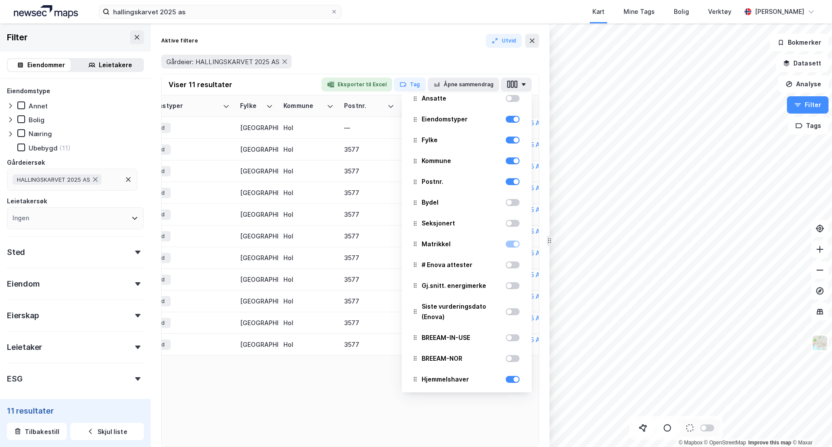
scroll to position [217, 0]
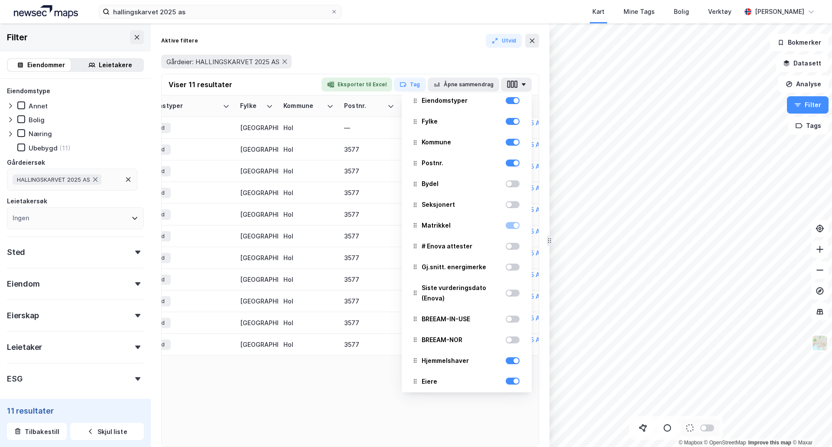
click at [506, 167] on div at bounding box center [512, 163] width 14 height 10
click at [513, 164] on div at bounding box center [515, 162] width 5 height 5
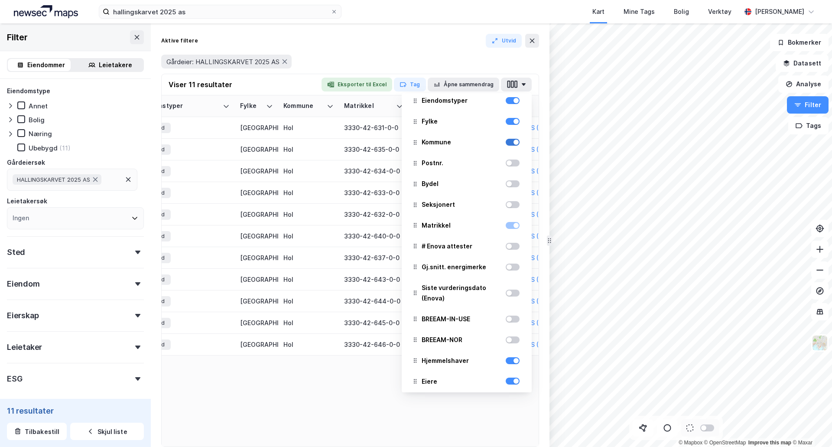
click at [505, 141] on div at bounding box center [512, 142] width 14 height 7
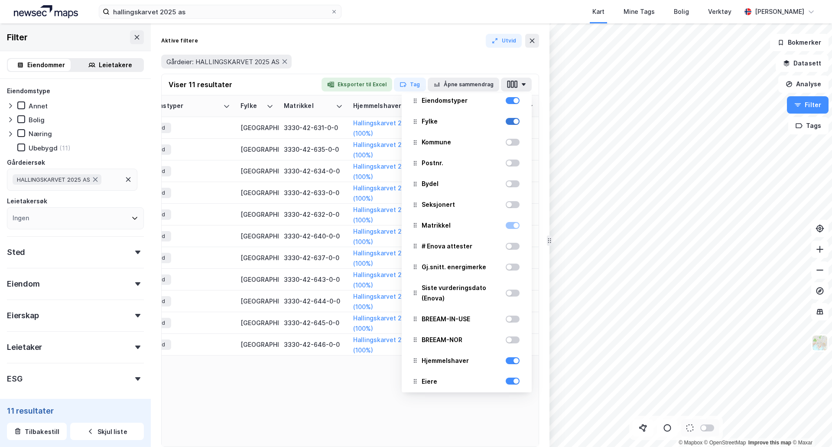
click at [506, 122] on div at bounding box center [512, 121] width 14 height 7
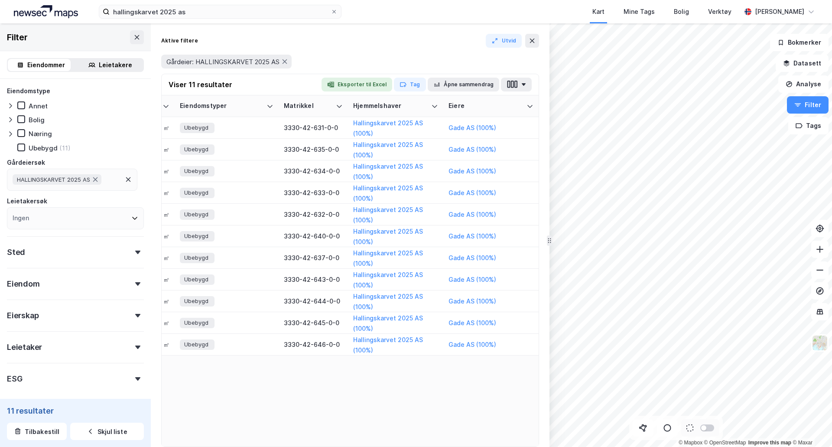
click at [312, 398] on div "Eiendom Tomtestr. Eiendomstyper Matrikkel Hjemmelshaver Eiere Hol, 42/631 39 28…" at bounding box center [350, 270] width 377 height 351
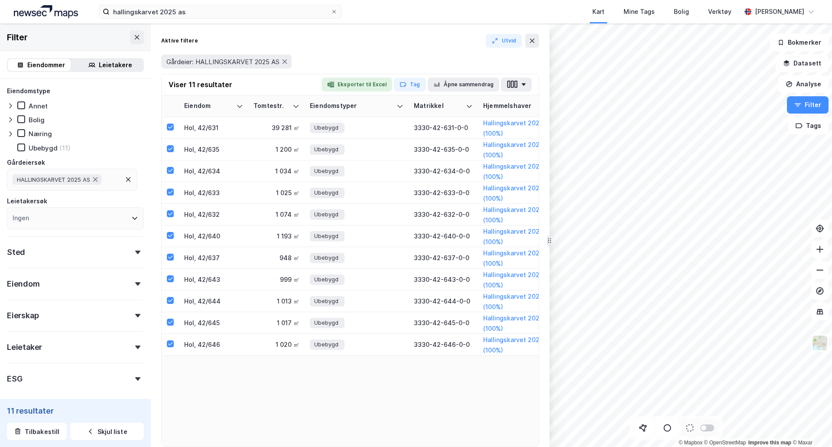
scroll to position [0, 1]
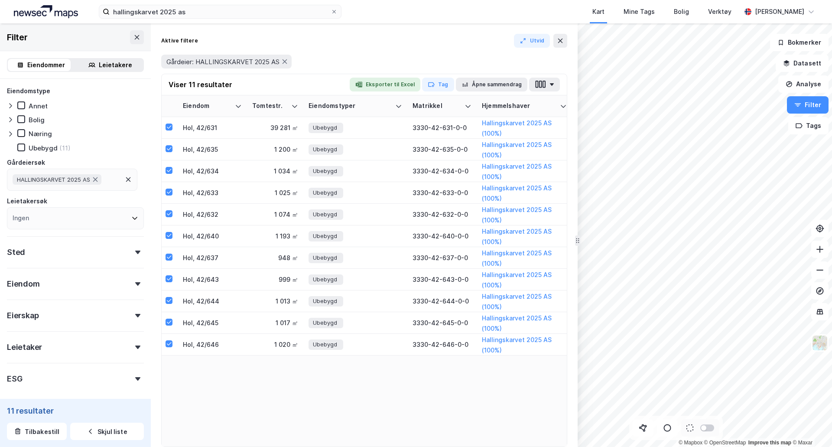
drag, startPoint x: 547, startPoint y: 201, endPoint x: 575, endPoint y: 202, distance: 28.2
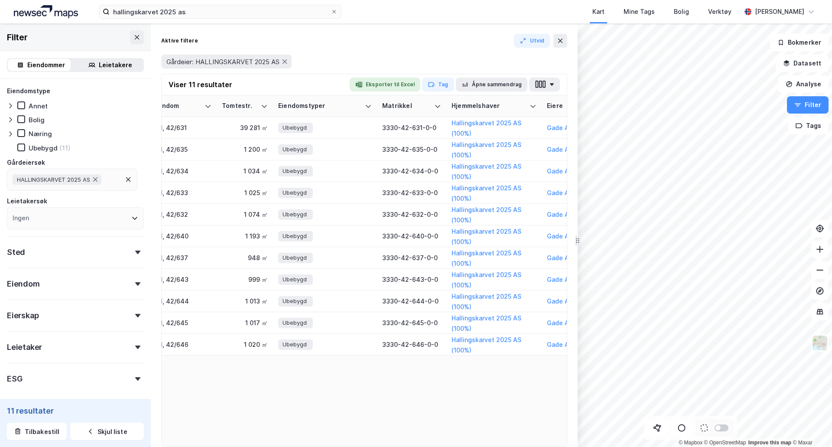
scroll to position [0, 0]
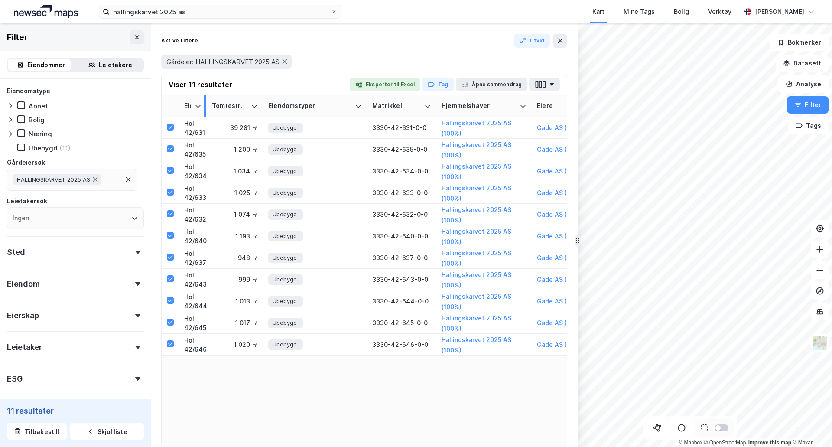
drag, startPoint x: 246, startPoint y: 106, endPoint x: 204, endPoint y: 103, distance: 41.7
click at [204, 103] on div at bounding box center [205, 105] width 2 height 21
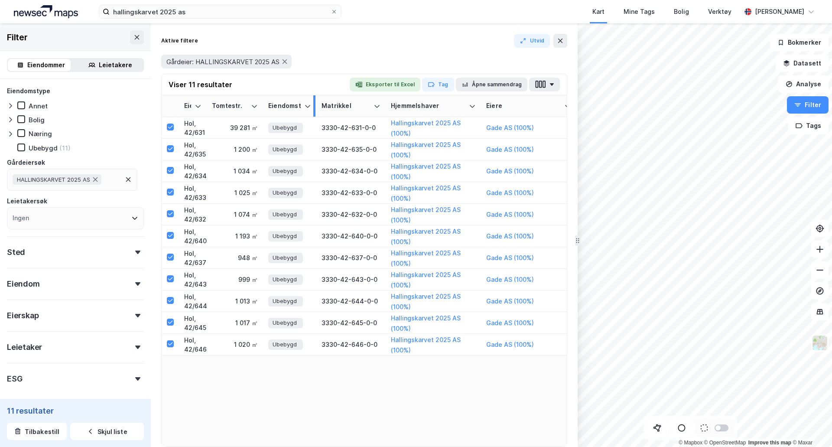
drag, startPoint x: 364, startPoint y: 106, endPoint x: 313, endPoint y: 106, distance: 50.7
click at [313, 106] on div at bounding box center [314, 105] width 2 height 21
drag, startPoint x: 479, startPoint y: 108, endPoint x: 467, endPoint y: 107, distance: 12.2
click at [467, 107] on div at bounding box center [467, 105] width 2 height 21
drag, startPoint x: 561, startPoint y: 109, endPoint x: 531, endPoint y: 110, distance: 29.9
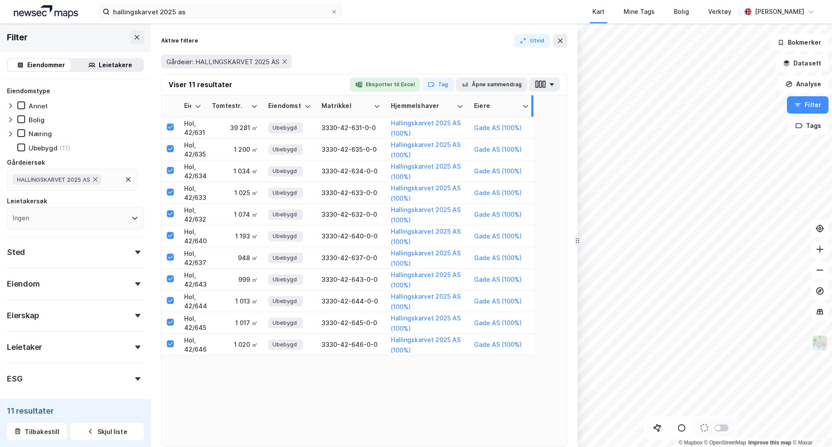
click at [531, 110] on div at bounding box center [532, 105] width 2 height 21
drag, startPoint x: 576, startPoint y: 121, endPoint x: 548, endPoint y: 124, distance: 27.4
click at [522, 86] on button "button" at bounding box center [517, 85] width 31 height 14
click at [99, 61] on div "Leietakere" at bounding box center [115, 65] width 33 height 10
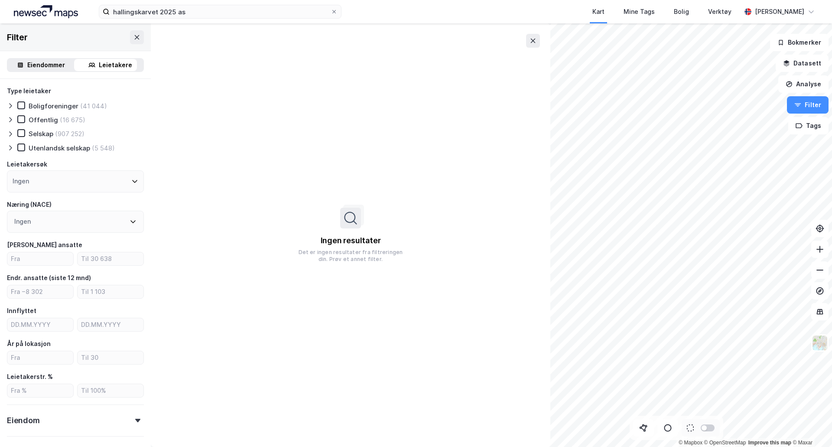
click at [40, 60] on div "Eiendommer" at bounding box center [46, 65] width 38 height 10
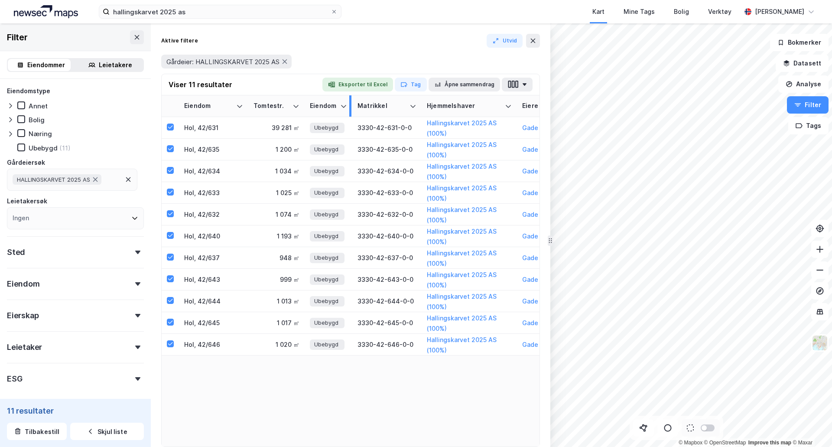
drag, startPoint x: 407, startPoint y: 107, endPoint x: 351, endPoint y: 113, distance: 56.7
click at [351, 113] on div at bounding box center [350, 105] width 2 height 21
drag, startPoint x: 516, startPoint y: 109, endPoint x: 512, endPoint y: 111, distance: 4.5
click at [515, 109] on th "Hjemmelshaver" at bounding box center [468, 106] width 95 height 22
click at [512, 111] on th "Hjemmelshaver" at bounding box center [468, 106] width 95 height 22
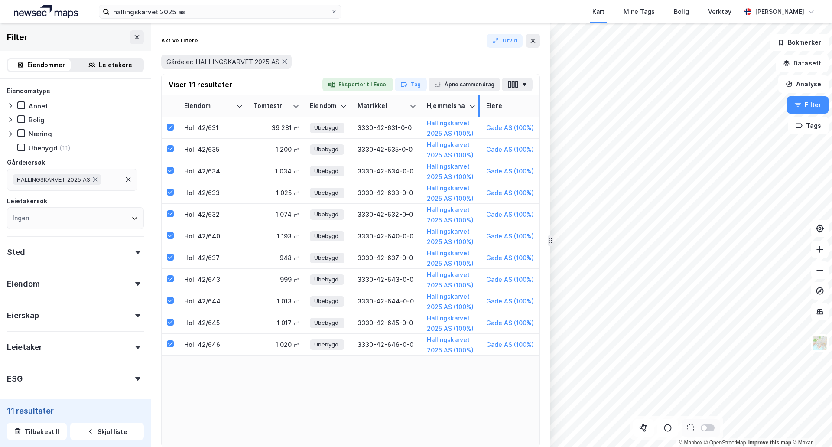
drag, startPoint x: 514, startPoint y: 112, endPoint x: 478, endPoint y: 116, distance: 36.2
click at [478, 116] on div at bounding box center [479, 105] width 2 height 21
click at [245, 107] on th "Eiendom" at bounding box center [213, 106] width 69 height 22
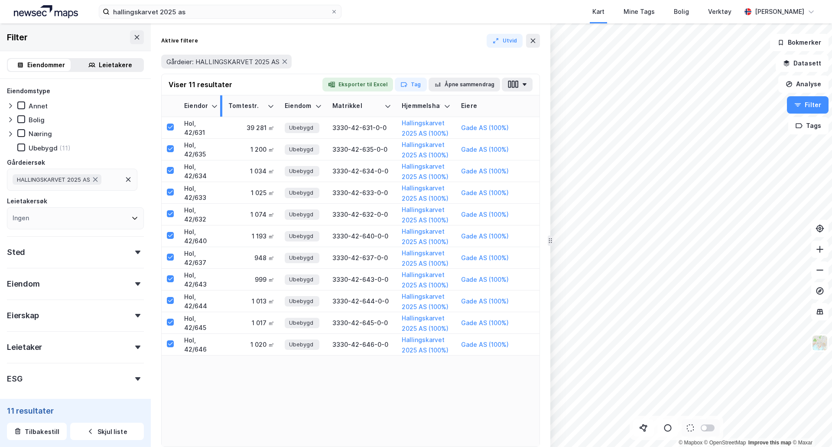
drag, startPoint x: 246, startPoint y: 109, endPoint x: 221, endPoint y: 110, distance: 25.1
click at [221, 110] on div at bounding box center [221, 105] width 2 height 21
drag, startPoint x: 453, startPoint y: 110, endPoint x: 460, endPoint y: 112, distance: 6.6
click at [460, 112] on div at bounding box center [460, 105] width 2 height 21
click at [450, 39] on div "Aktive filtere Utvid" at bounding box center [350, 41] width 379 height 14
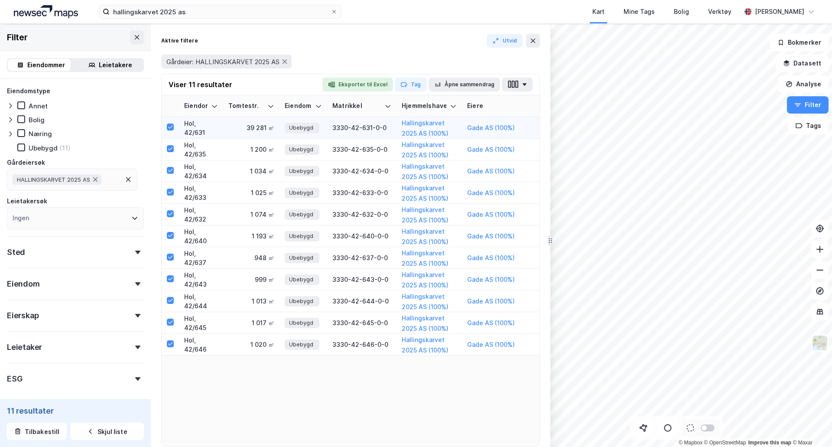
click at [216, 126] on div "Hol, 42/631" at bounding box center [201, 128] width 34 height 18
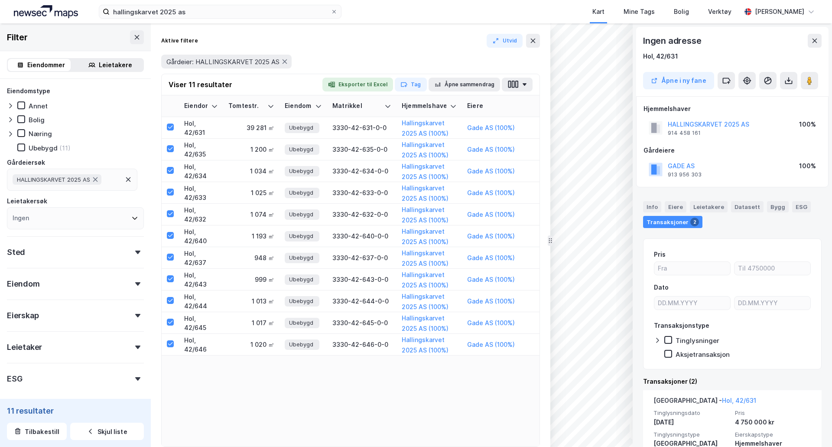
scroll to position [72, 0]
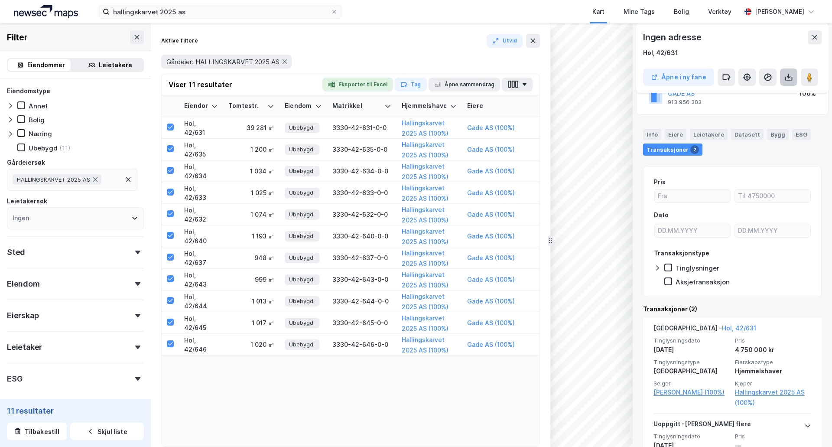
click at [796, 78] on button at bounding box center [788, 76] width 17 height 17
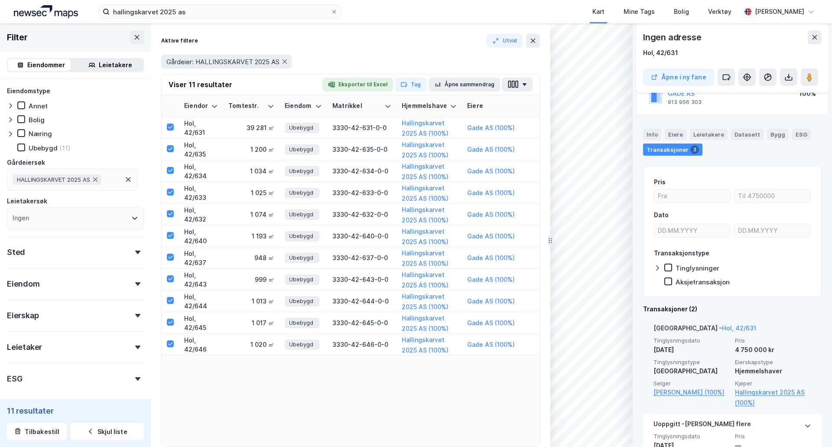
click at [788, 340] on span "Pris" at bounding box center [773, 340] width 76 height 7
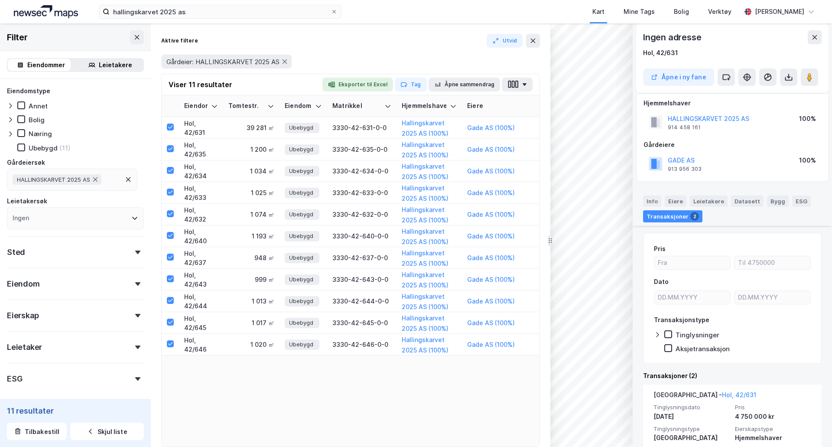
scroll to position [0, 0]
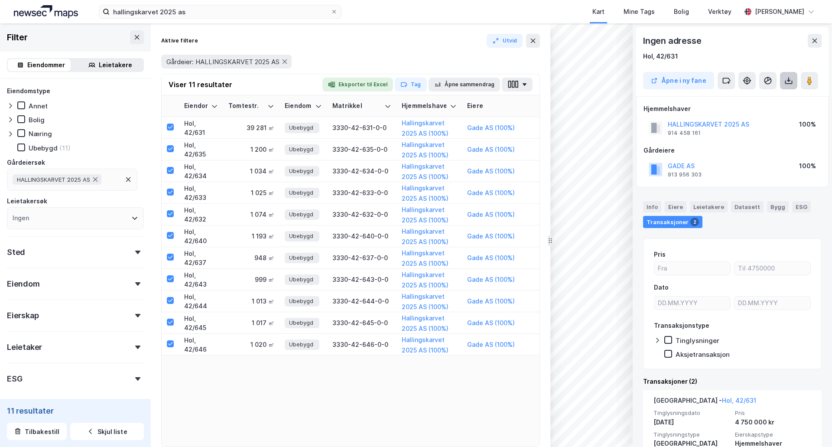
click at [789, 81] on icon at bounding box center [788, 81] width 3 height 2
click at [758, 94] on div "Last ned grunnbok" at bounding box center [745, 97] width 50 height 7
click at [242, 156] on td "1 200 ㎡" at bounding box center [251, 150] width 56 height 22
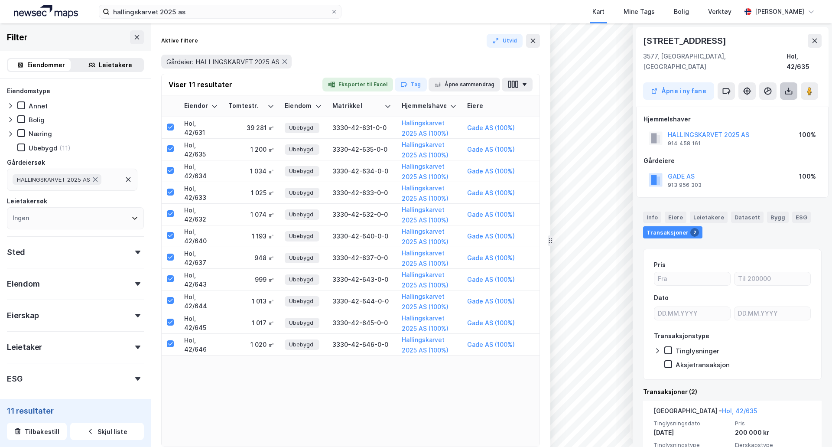
click at [789, 87] on icon at bounding box center [788, 91] width 9 height 9
click at [766, 105] on div "Last ned grunnbok" at bounding box center [745, 108] width 50 height 7
click at [229, 174] on div "1 034 ㎡" at bounding box center [251, 170] width 46 height 9
click at [796, 85] on button at bounding box center [788, 90] width 17 height 17
click at [764, 105] on div "Last ned grunnbok" at bounding box center [745, 108] width 50 height 7
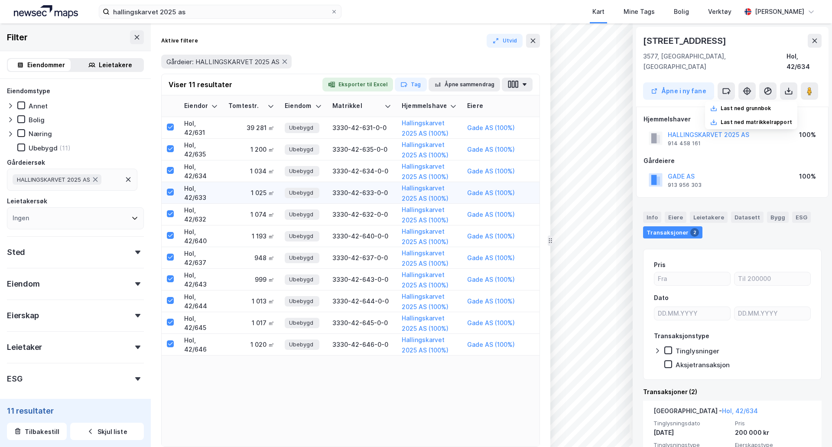
click at [233, 194] on div "1 025 ㎡" at bounding box center [251, 192] width 46 height 9
click at [786, 87] on button at bounding box center [788, 90] width 17 height 17
click at [764, 105] on div "Last ned grunnbok" at bounding box center [745, 108] width 50 height 7
click at [247, 210] on div "1 074 ㎡" at bounding box center [251, 214] width 46 height 9
click at [251, 194] on div "1 025 ㎡" at bounding box center [251, 192] width 46 height 9
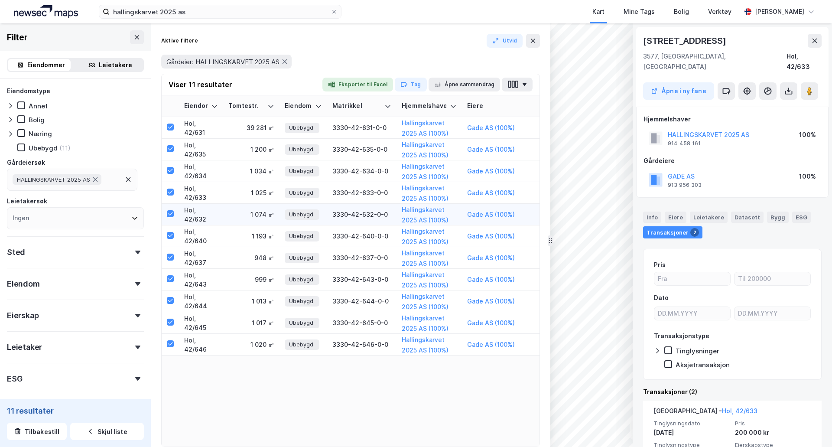
click at [239, 213] on div "1 074 ㎡" at bounding box center [251, 214] width 46 height 9
click at [788, 87] on icon at bounding box center [788, 91] width 9 height 9
click at [775, 101] on div "Last ned grunnbok" at bounding box center [751, 108] width 92 height 14
click at [226, 235] on td "1 193 ㎡" at bounding box center [251, 236] width 56 height 22
click at [788, 87] on icon at bounding box center [788, 91] width 9 height 9
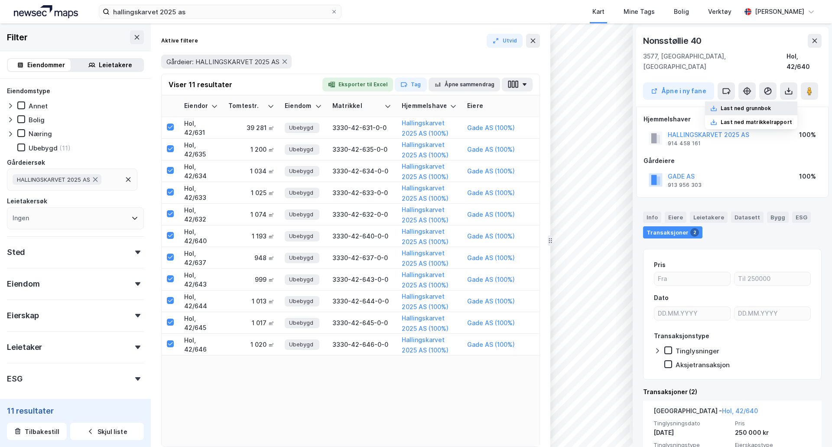
click at [742, 105] on div "Last ned grunnbok" at bounding box center [745, 108] width 50 height 7
click at [242, 256] on div "948 ㎡" at bounding box center [251, 257] width 46 height 9
click at [788, 87] on icon at bounding box center [788, 91] width 9 height 9
click at [761, 105] on div "Last ned grunnbok" at bounding box center [745, 108] width 50 height 7
click at [260, 256] on div "948 ㎡" at bounding box center [251, 257] width 46 height 9
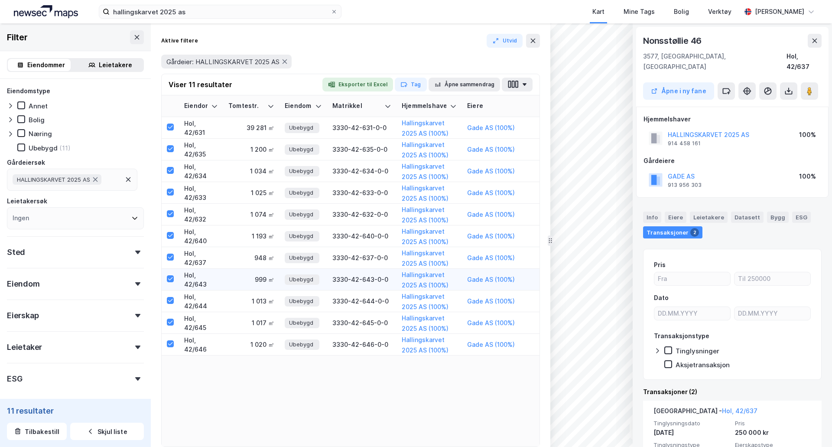
click at [255, 276] on div "999 ㎡" at bounding box center [251, 279] width 46 height 9
click at [780, 82] on button at bounding box center [788, 90] width 17 height 17
click at [761, 105] on div "Last ned grunnbok" at bounding box center [745, 108] width 50 height 7
click at [235, 302] on div "1 013 ㎡" at bounding box center [251, 300] width 46 height 9
click at [239, 283] on div "999 ㎡" at bounding box center [251, 279] width 46 height 9
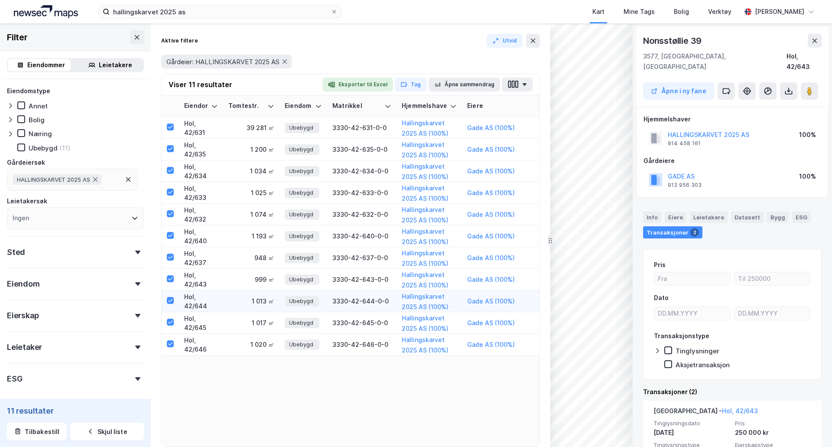
click at [240, 298] on div "1 013 ㎡" at bounding box center [251, 300] width 46 height 9
click at [781, 82] on button at bounding box center [788, 90] width 17 height 17
click at [762, 105] on div "Last ned grunnbok" at bounding box center [745, 108] width 50 height 7
click at [237, 307] on td "1 013 ㎡" at bounding box center [251, 301] width 56 height 22
click at [238, 319] on div "1 017 ㎡" at bounding box center [251, 322] width 46 height 9
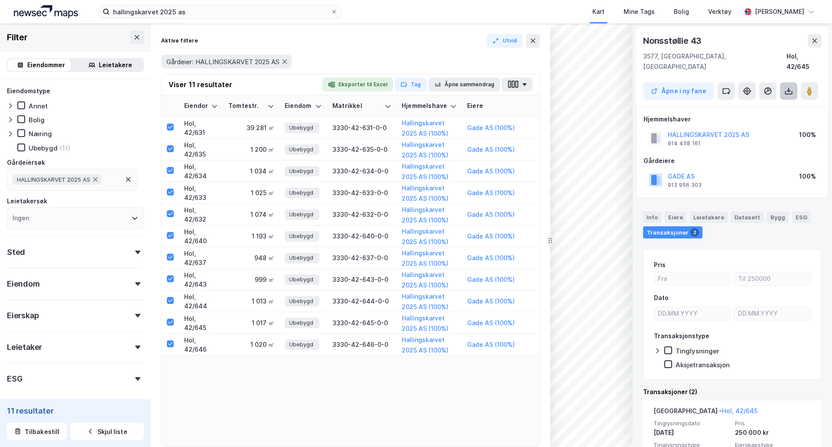
click at [791, 87] on icon at bounding box center [788, 91] width 9 height 9
click at [739, 105] on div "Last ned grunnbok" at bounding box center [745, 108] width 50 height 7
click at [231, 321] on div "1 017 ㎡" at bounding box center [251, 322] width 46 height 9
click at [237, 343] on div "1 020 ㎡" at bounding box center [251, 344] width 46 height 9
drag, startPoint x: 790, startPoint y: 76, endPoint x: 790, endPoint y: 81, distance: 4.8
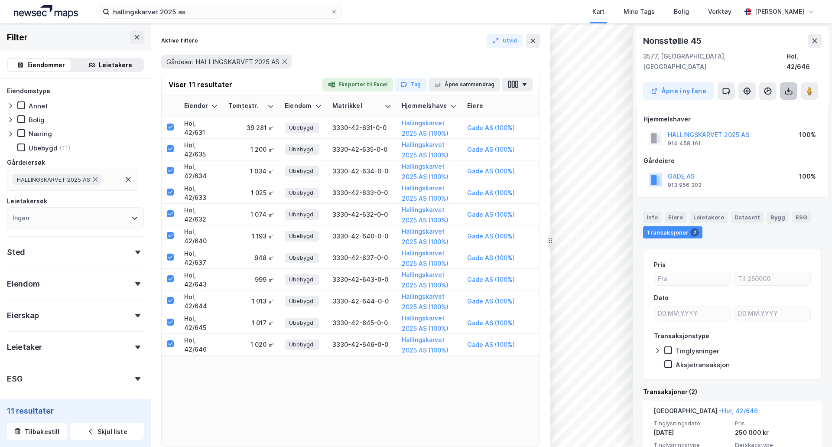
click at [790, 87] on icon at bounding box center [788, 91] width 9 height 9
click at [760, 105] on div "Last ned grunnbok" at bounding box center [745, 108] width 50 height 7
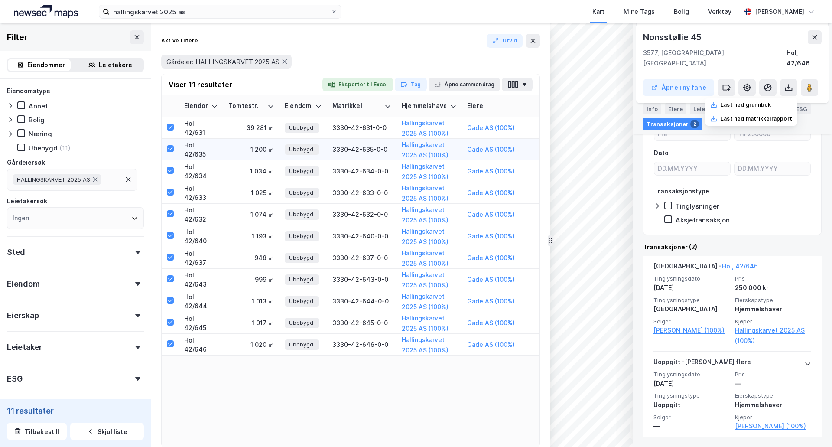
click at [253, 146] on div "1 200 ㎡" at bounding box center [251, 149] width 46 height 9
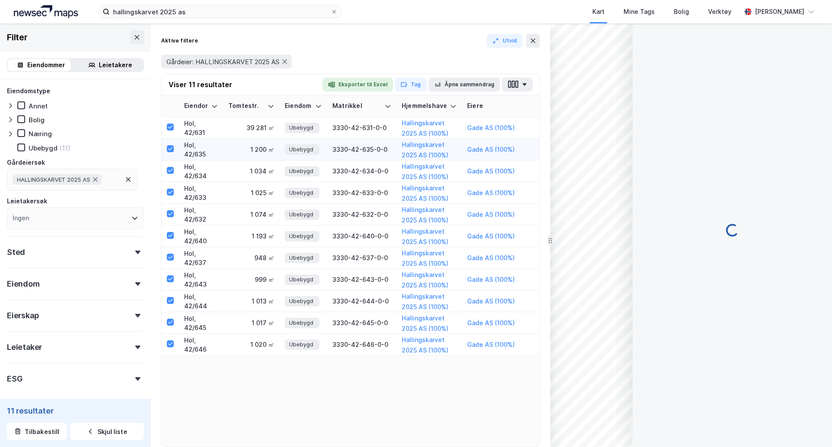
scroll to position [0, 0]
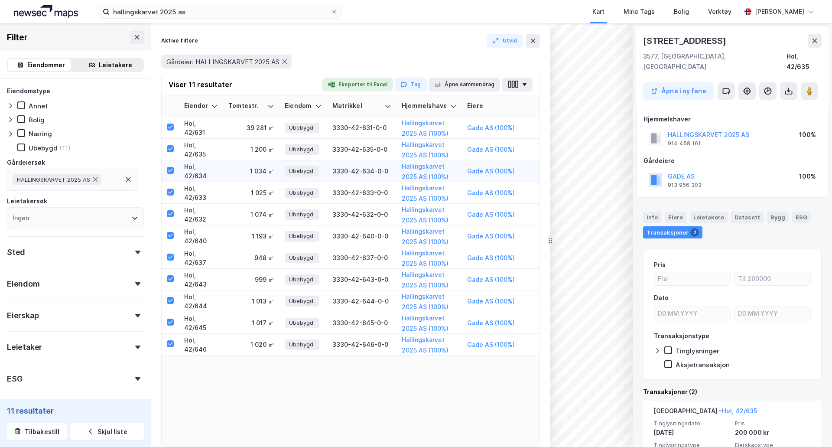
click at [240, 173] on div "1 034 ㎡" at bounding box center [251, 170] width 46 height 9
click at [236, 146] on div "1 200 ㎡" at bounding box center [251, 149] width 46 height 9
click at [248, 168] on div "1 034 ㎡" at bounding box center [251, 170] width 46 height 9
click at [253, 188] on div "1 025 ㎡" at bounding box center [251, 192] width 46 height 9
click at [254, 208] on td "1 074 ㎡" at bounding box center [251, 215] width 56 height 22
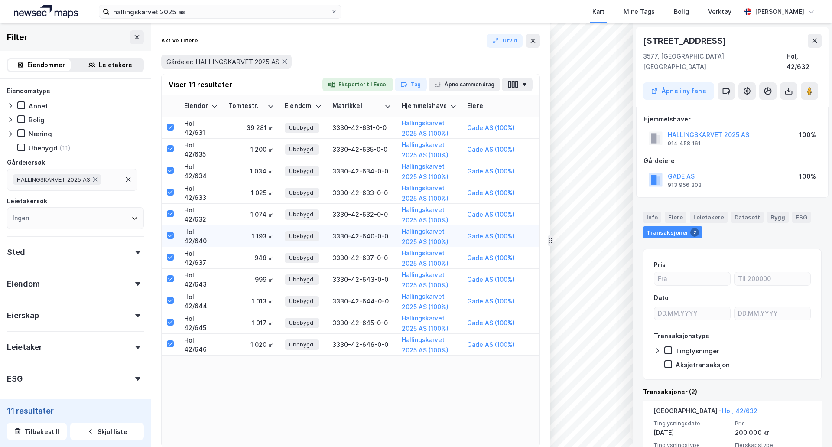
click at [257, 233] on div "1 193 ㎡" at bounding box center [251, 235] width 46 height 9
click at [259, 253] on div "948 ㎡" at bounding box center [251, 257] width 46 height 9
click at [265, 277] on div "999 ㎡" at bounding box center [251, 279] width 46 height 9
click at [264, 262] on div "948 ㎡" at bounding box center [251, 257] width 46 height 9
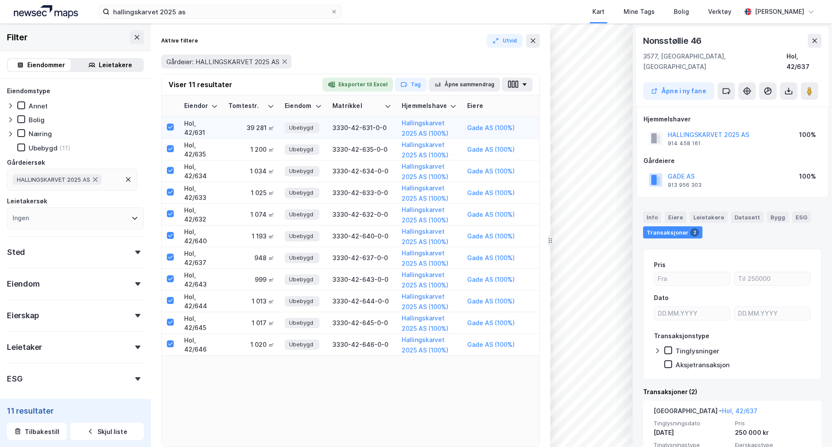
click at [247, 133] on td "39 281 ㎡" at bounding box center [251, 128] width 56 height 22
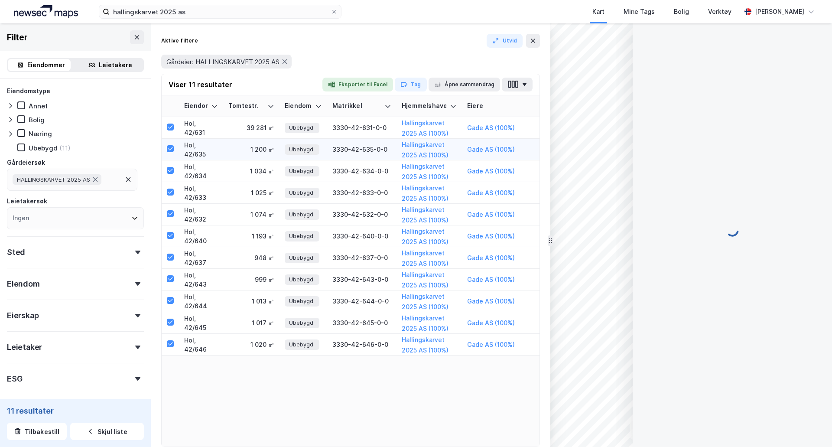
click at [247, 147] on div "1 200 ㎡" at bounding box center [251, 149] width 46 height 9
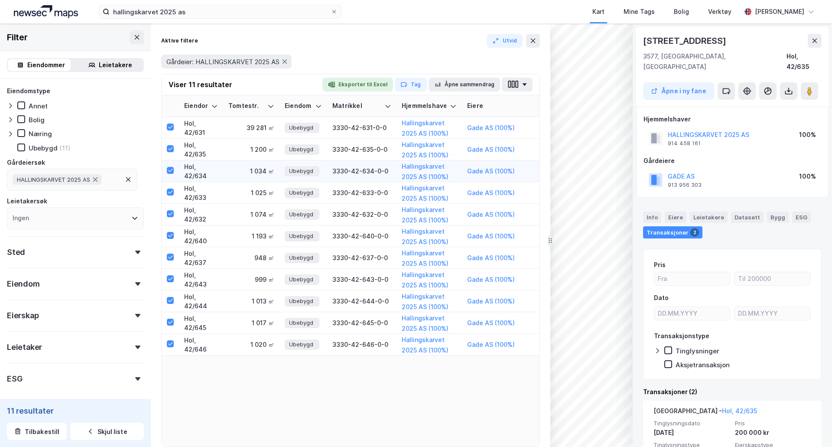
click at [248, 172] on div "1 034 ㎡" at bounding box center [251, 170] width 46 height 9
click at [251, 185] on td "1 025 ㎡" at bounding box center [251, 193] width 56 height 22
click at [259, 213] on div "1 074 ㎡" at bounding box center [251, 214] width 46 height 9
click at [263, 229] on td "1 193 ㎡" at bounding box center [251, 236] width 56 height 22
click at [262, 235] on div "1 193 ㎡" at bounding box center [251, 235] width 46 height 9
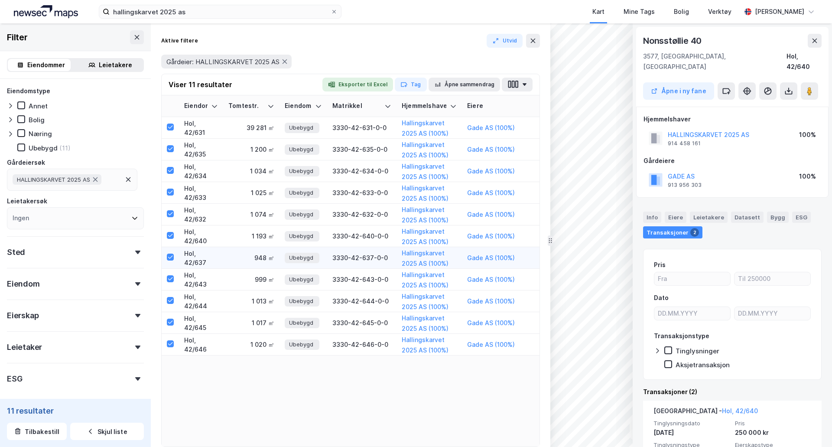
click at [265, 255] on div "948 ㎡" at bounding box center [251, 257] width 46 height 9
click at [264, 272] on td "999 ㎡" at bounding box center [251, 280] width 56 height 22
click at [265, 296] on td "1 013 ㎡" at bounding box center [251, 301] width 56 height 22
click at [264, 320] on div "1 017 ㎡" at bounding box center [251, 322] width 46 height 9
click at [263, 339] on td "1 020 ㎡" at bounding box center [251, 344] width 56 height 22
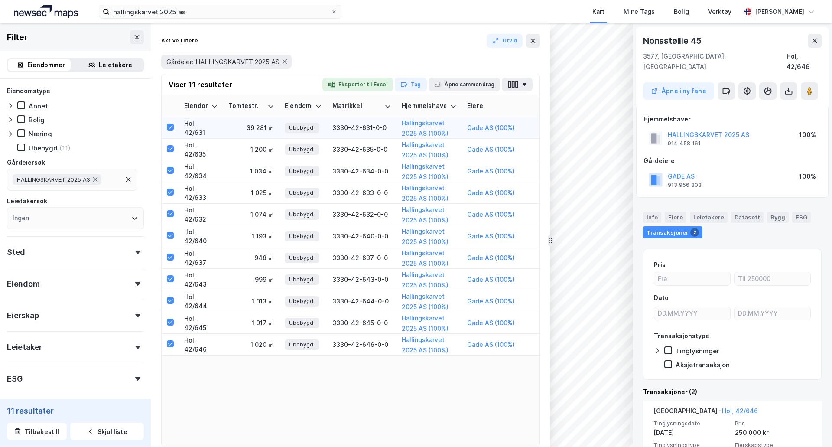
click at [247, 134] on td "39 281 ㎡" at bounding box center [251, 128] width 56 height 22
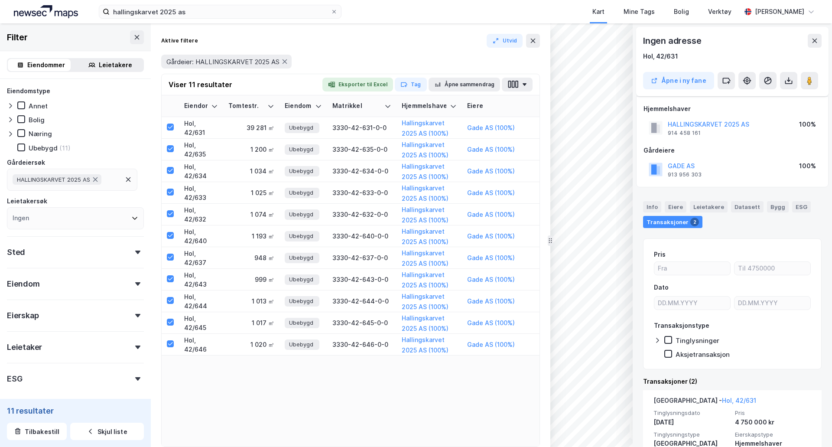
scroll to position [145, 0]
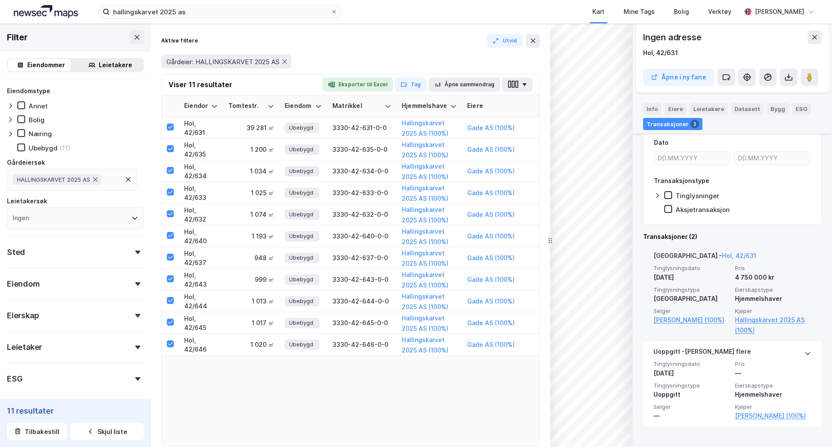
click at [752, 256] on div "Tvangssalg - Hol, 42/631" at bounding box center [732, 257] width 158 height 14
